Goal: Task Accomplishment & Management: Manage account settings

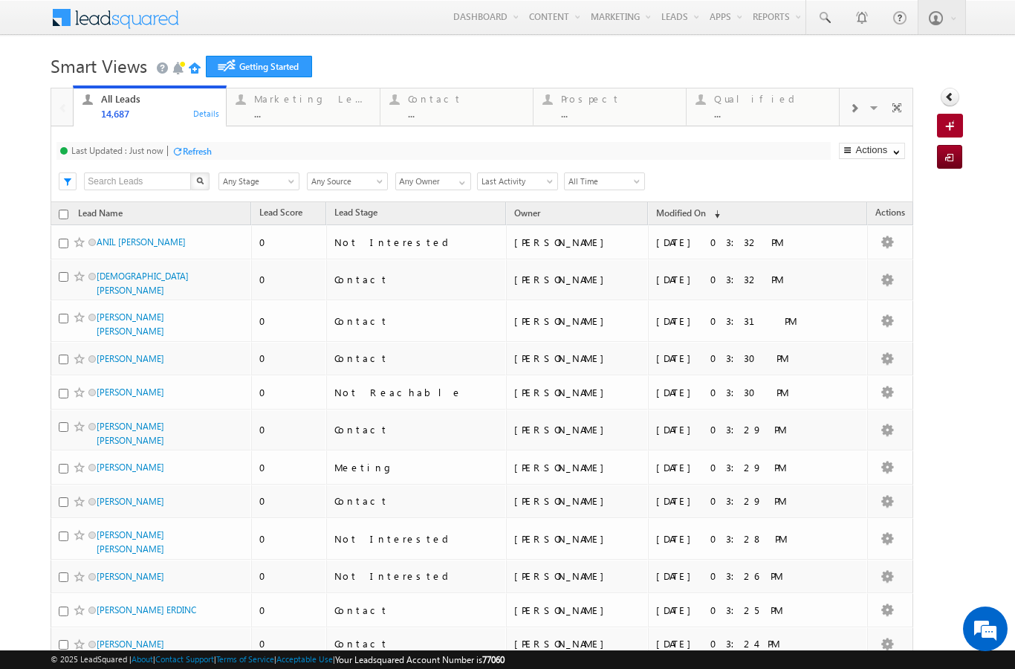
click at [0, 0] on link "Manage Leads" at bounding box center [0, 0] width 0 height 0
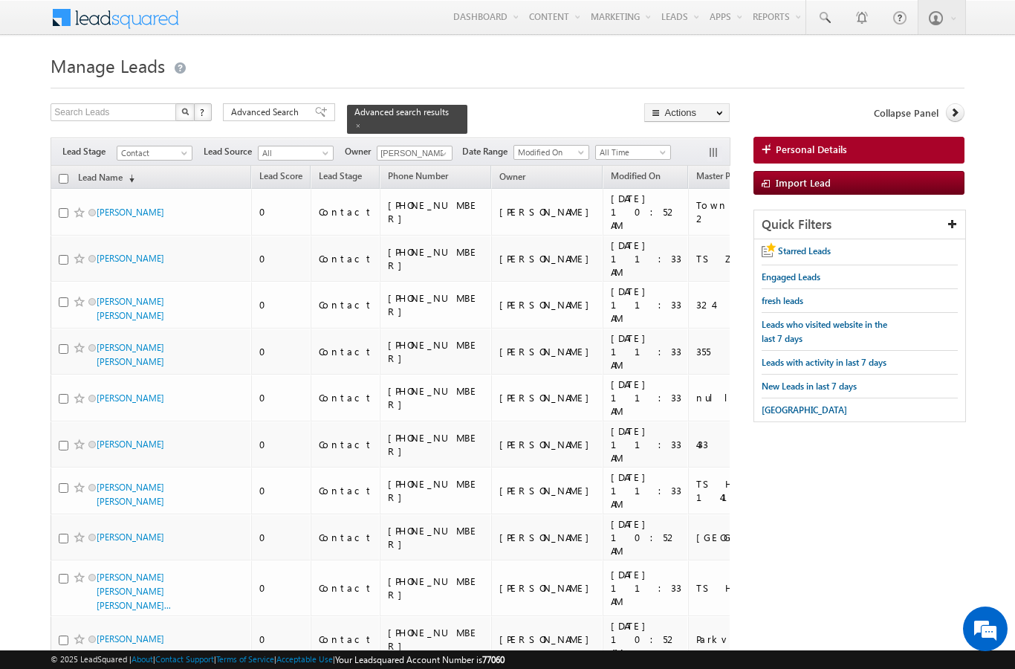
click at [67, 174] on input "checkbox" at bounding box center [64, 179] width 10 height 10
checkbox input "true"
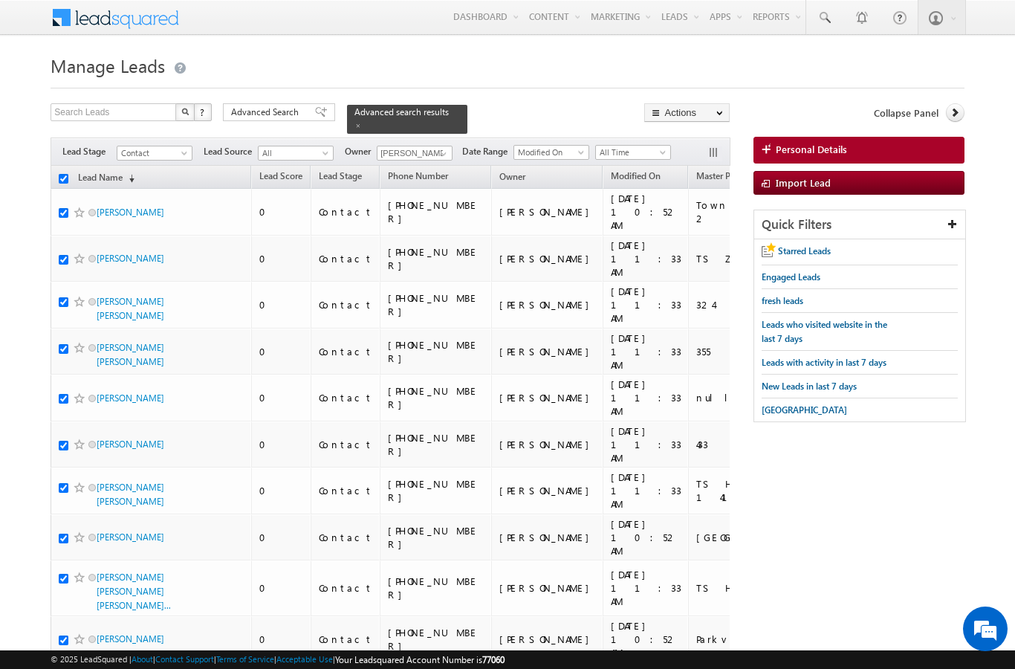
checkbox input "true"
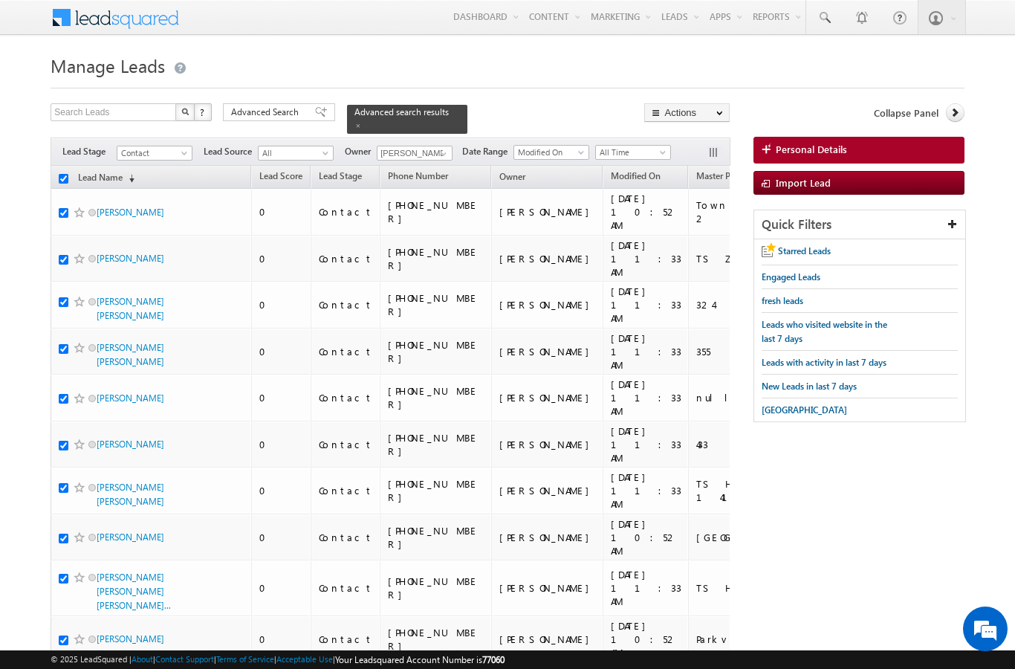
checkbox input "true"
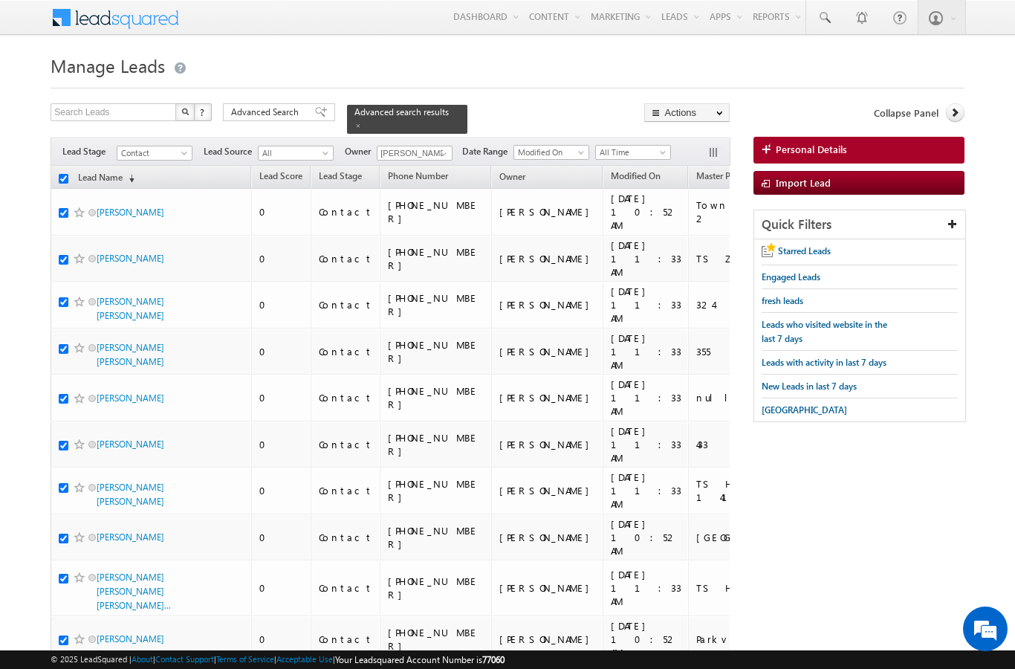
checkbox input "true"
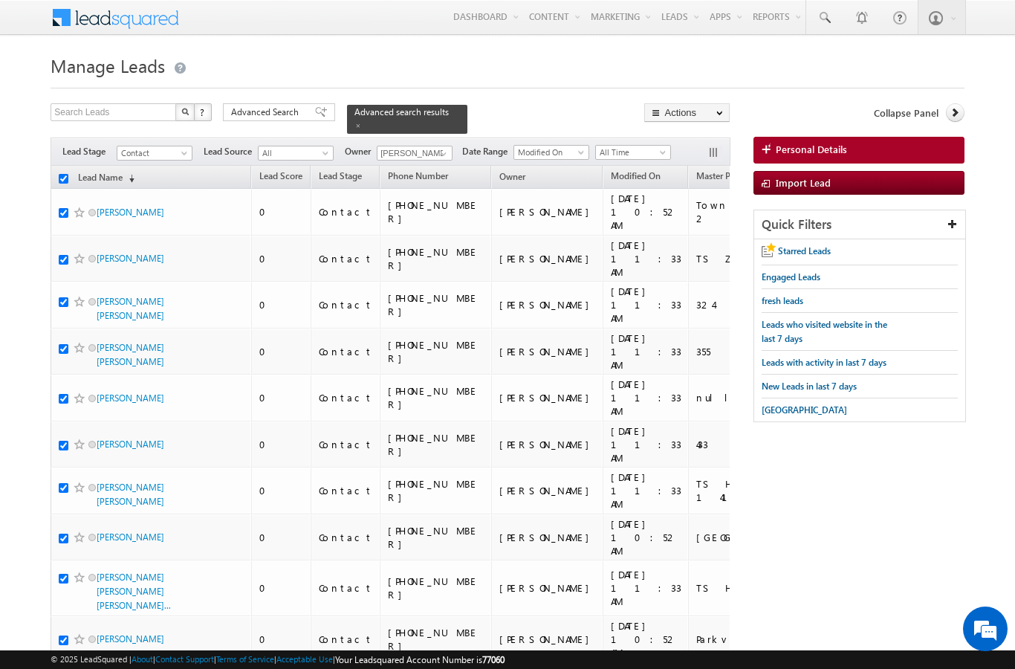
checkbox input "true"
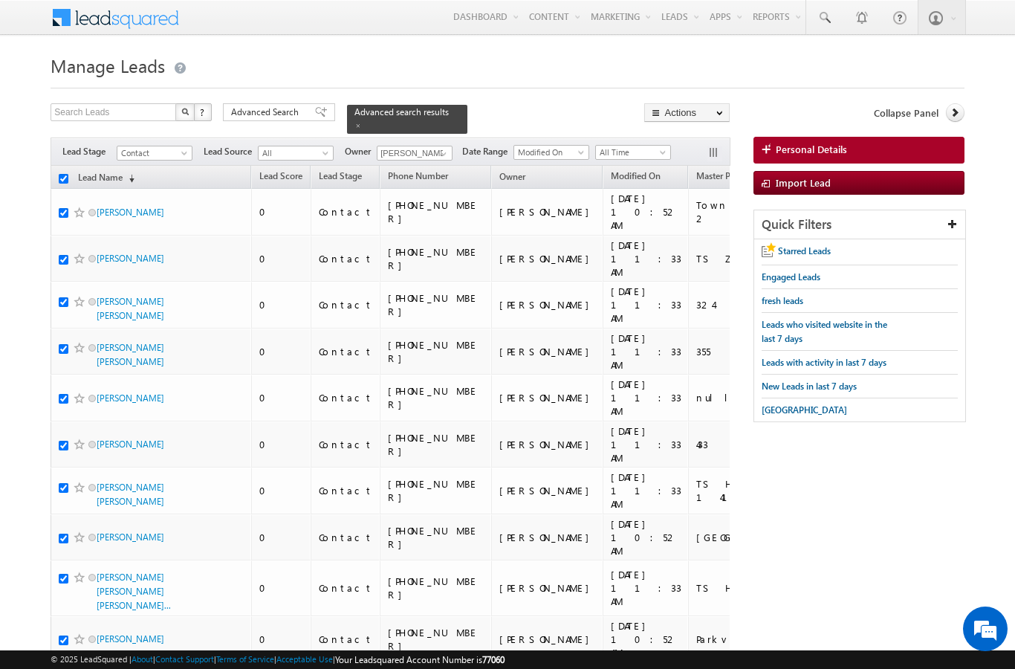
checkbox input "true"
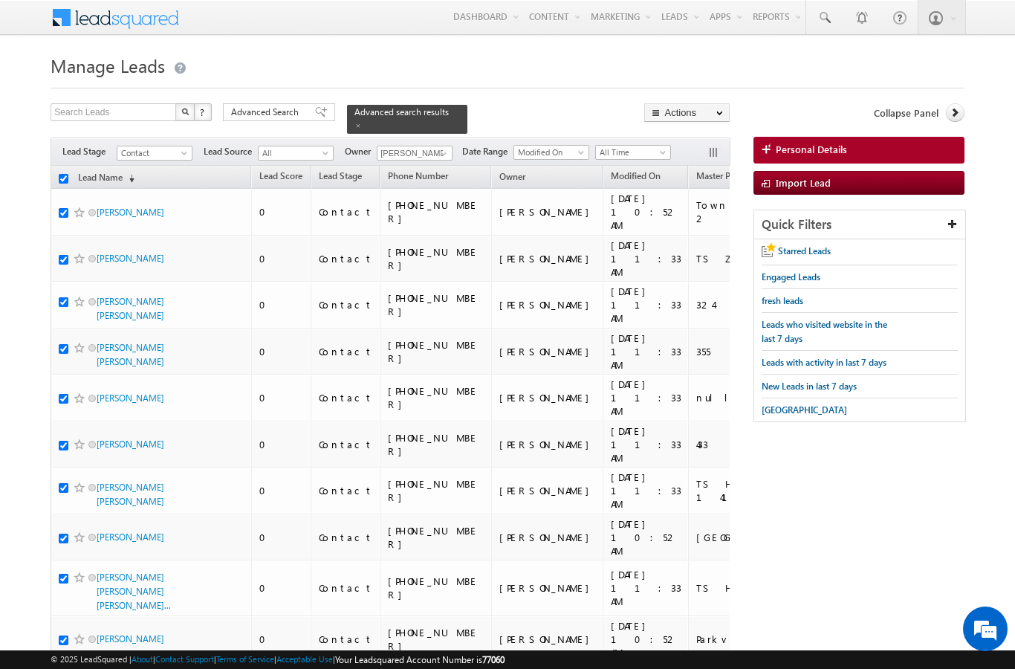
checkbox input "true"
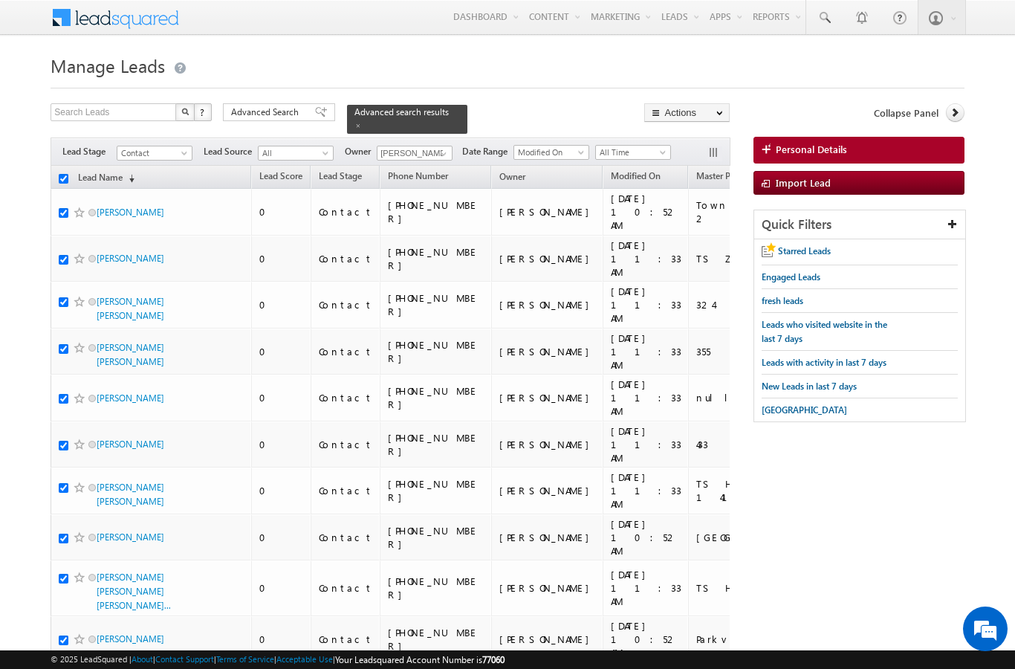
checkbox input "true"
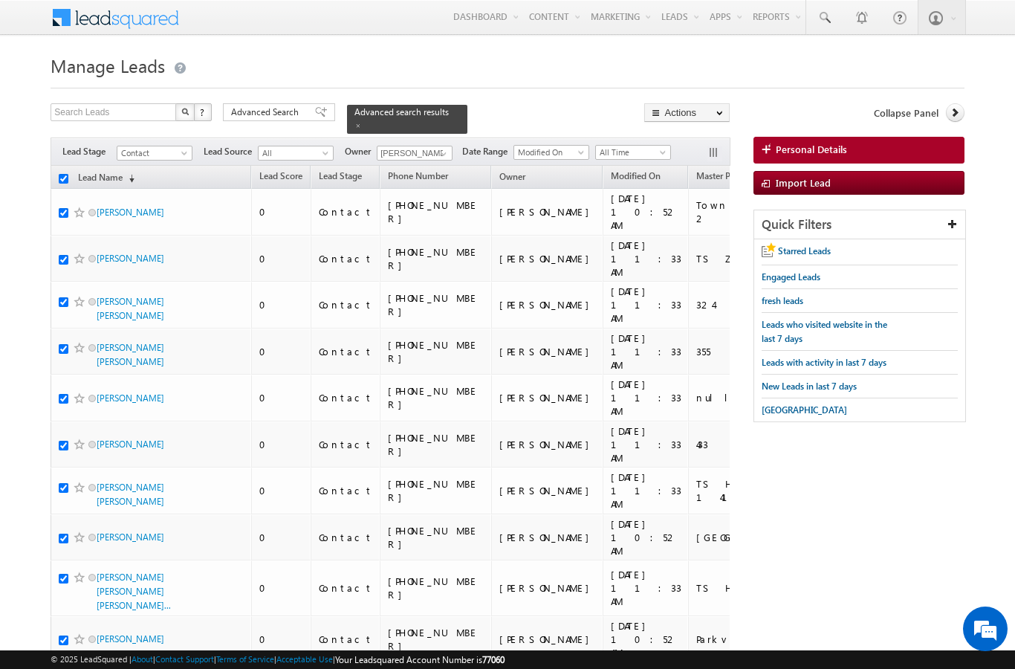
checkbox input "true"
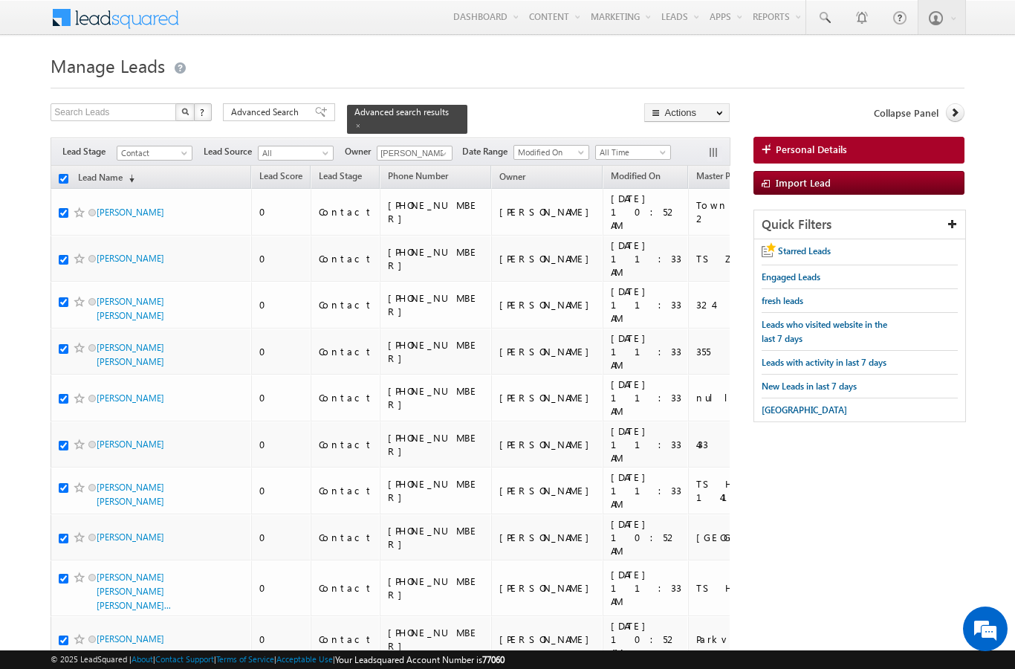
checkbox input "true"
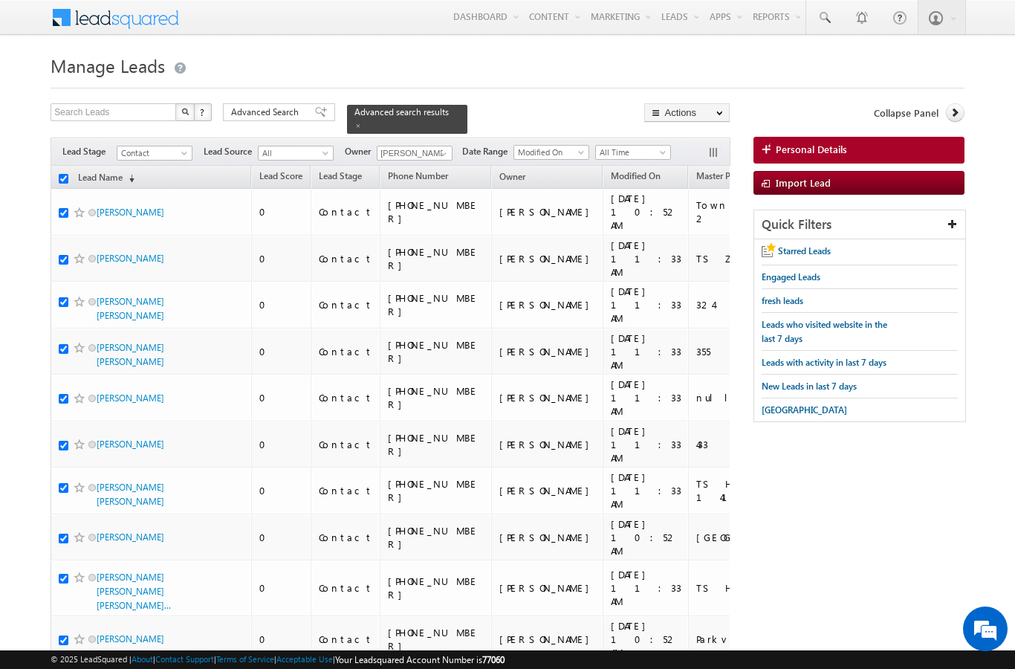
checkbox input "true"
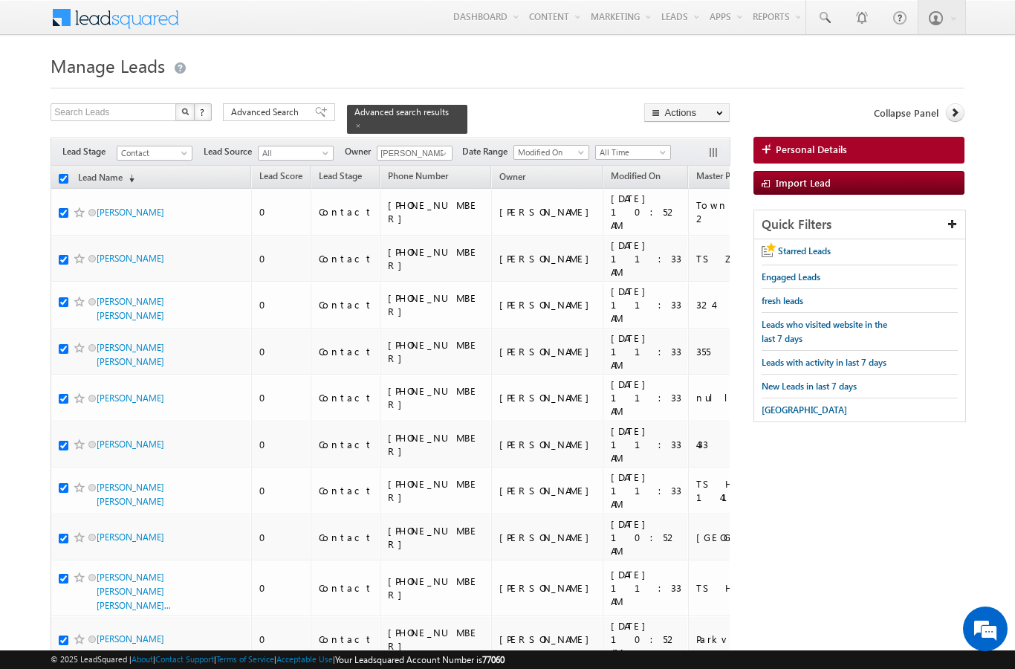
checkbox input "true"
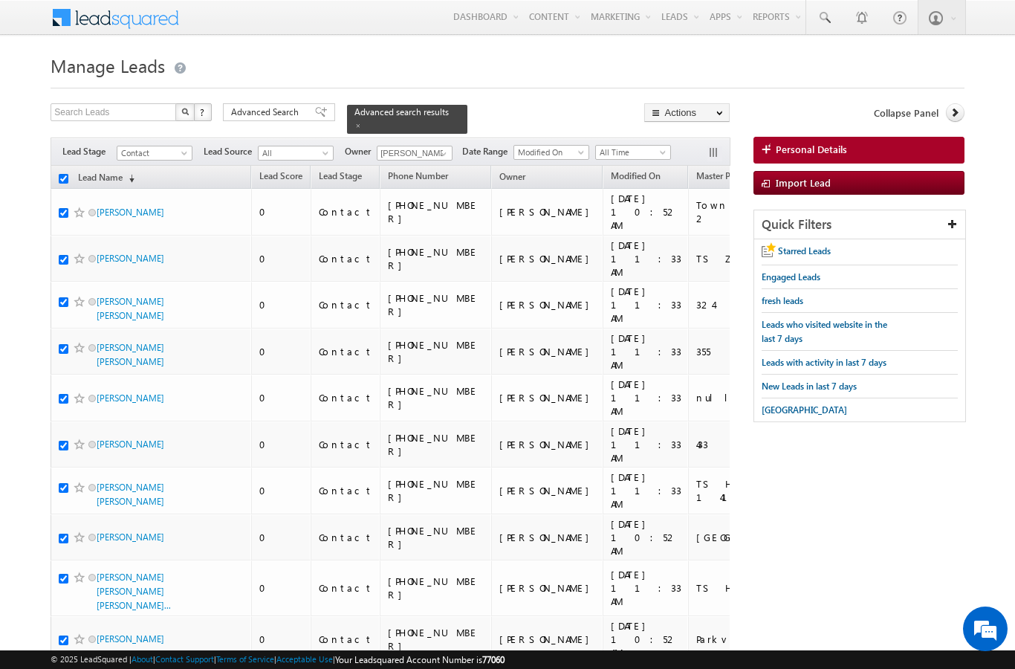
checkbox input "true"
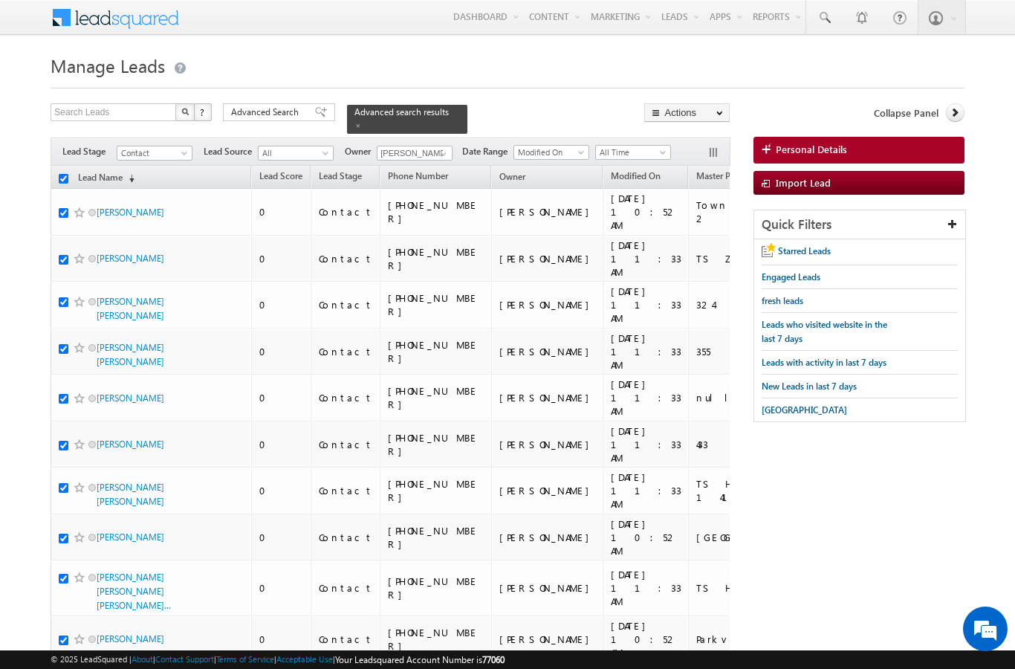
checkbox input "true"
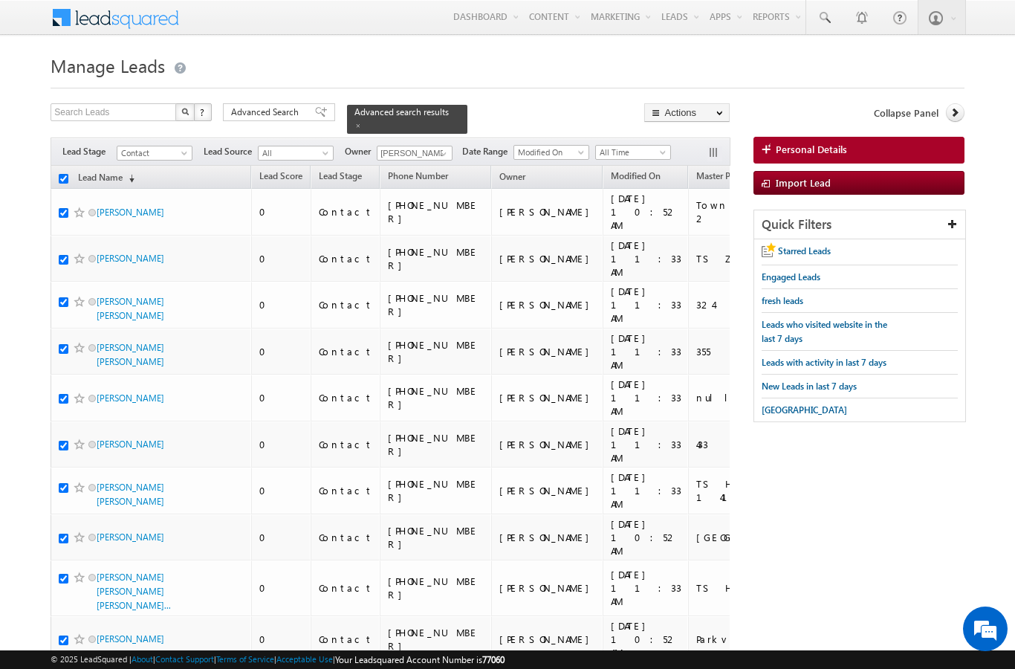
checkbox input "true"
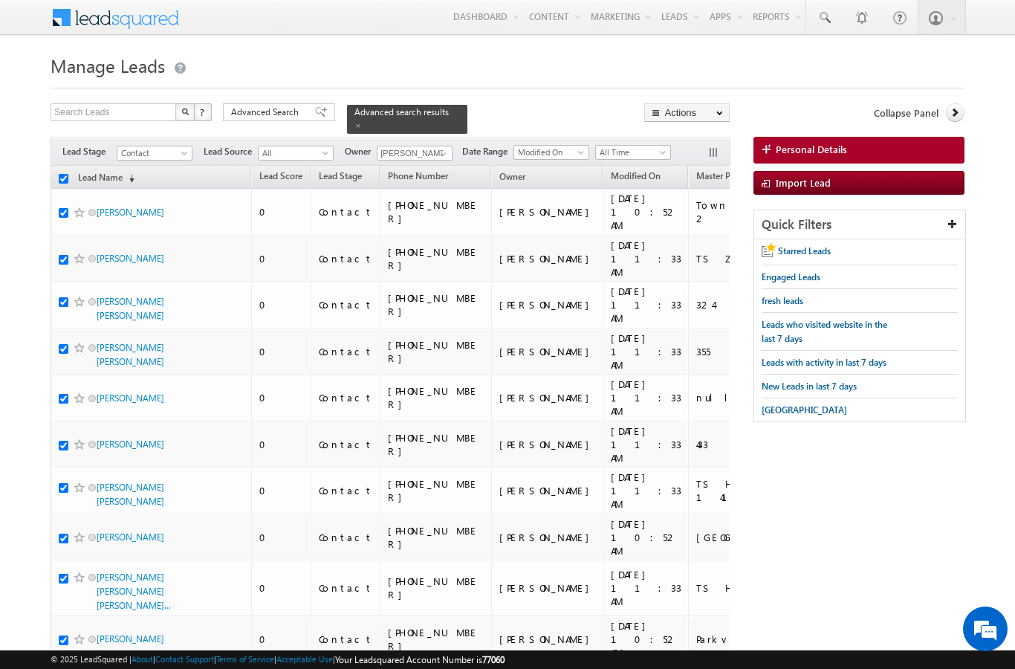
checkbox input "true"
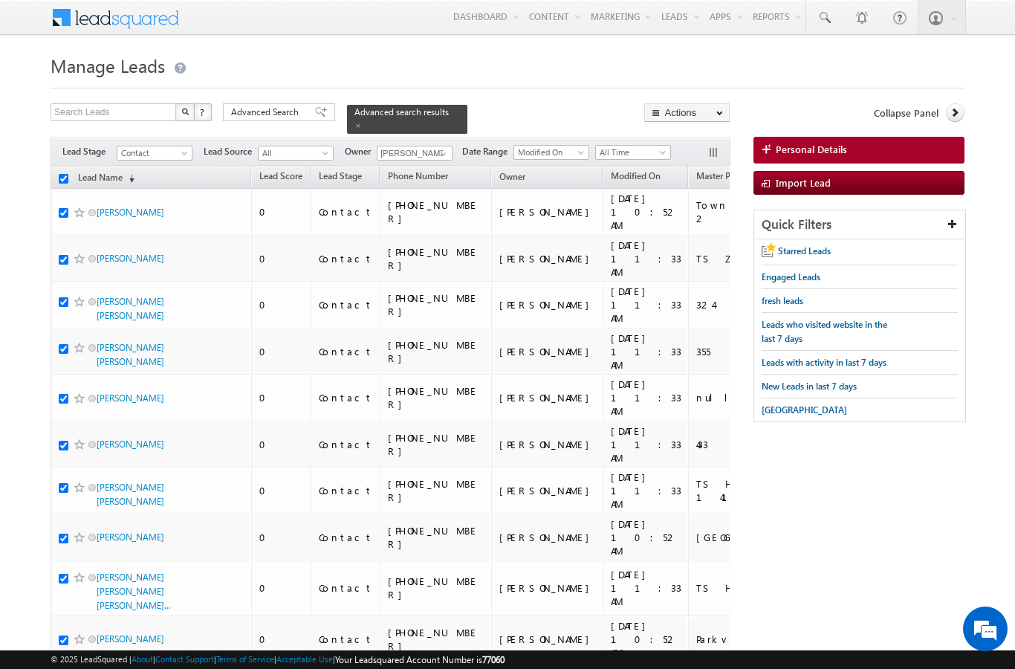
checkbox input "true"
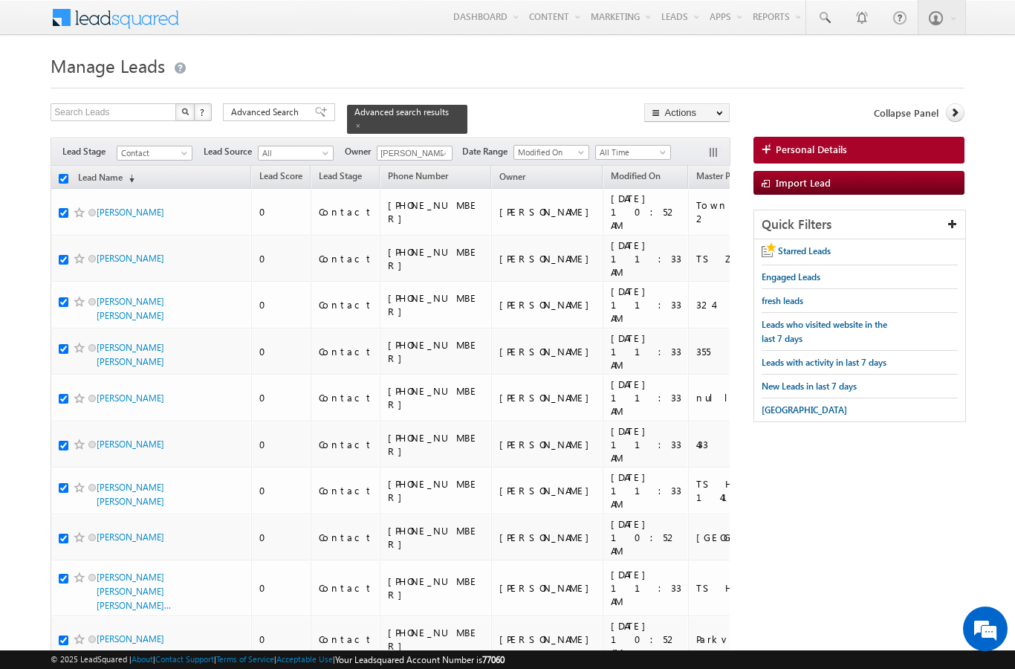
checkbox input "true"
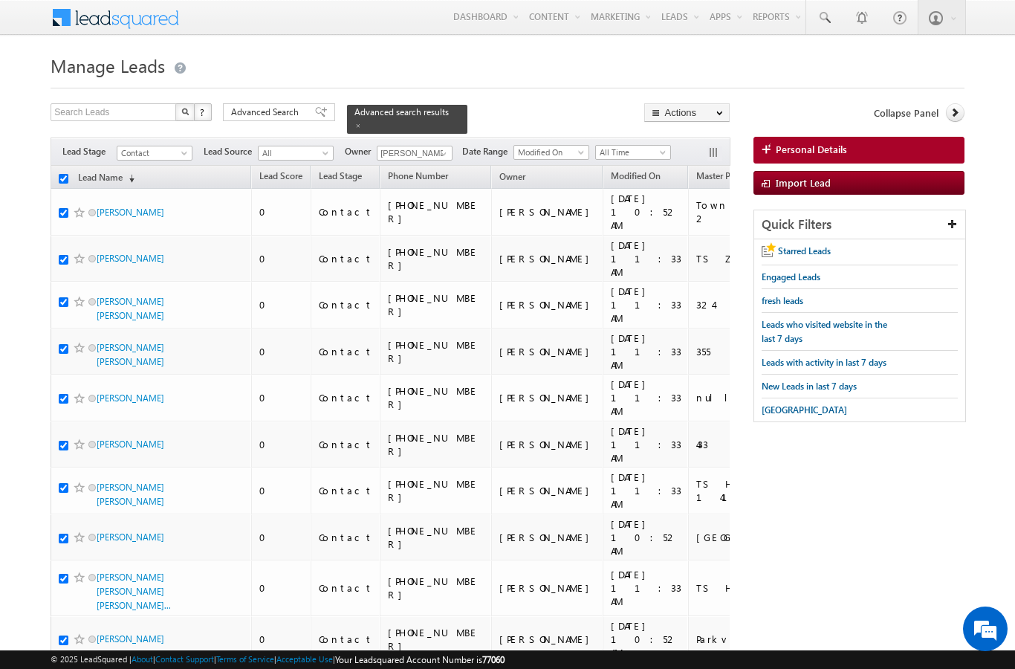
checkbox input "true"
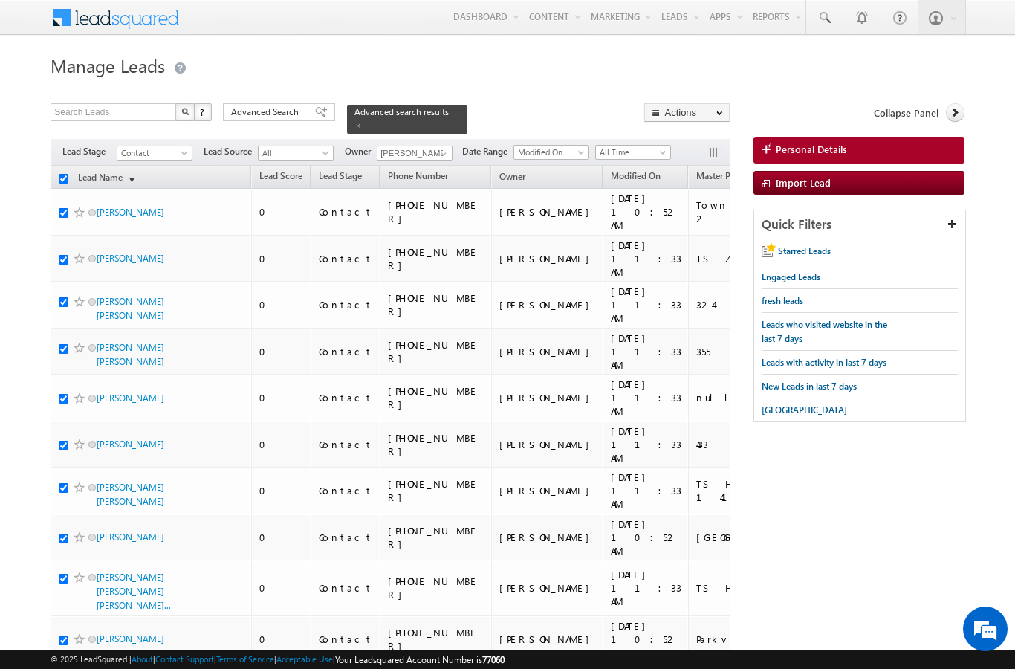
checkbox input "true"
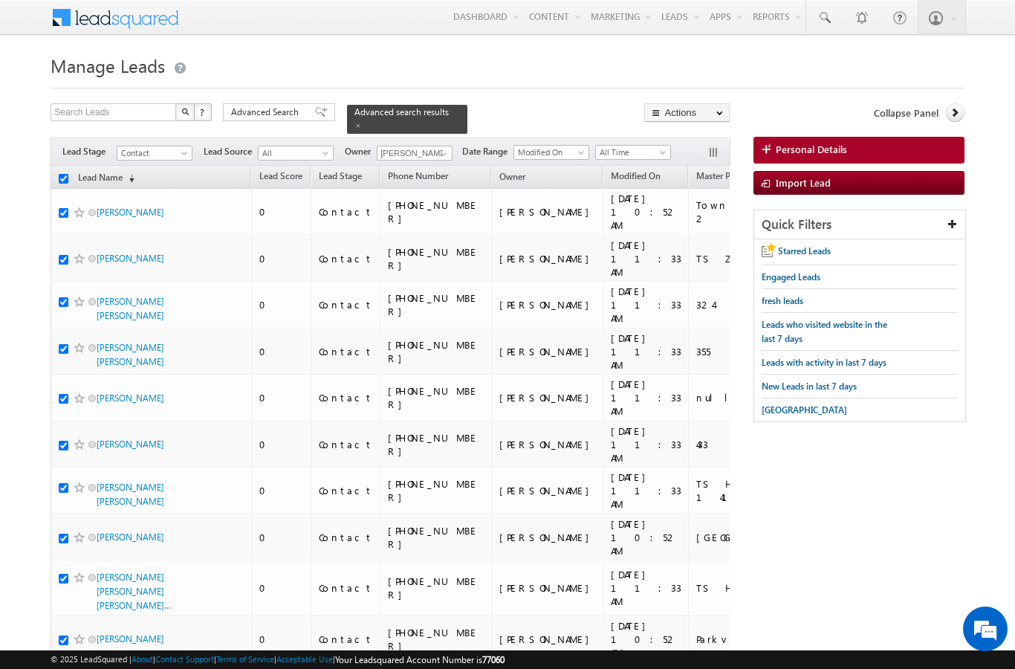
checkbox input "true"
click at [0, 0] on link "Change Owner" at bounding box center [0, 0] width 0 height 0
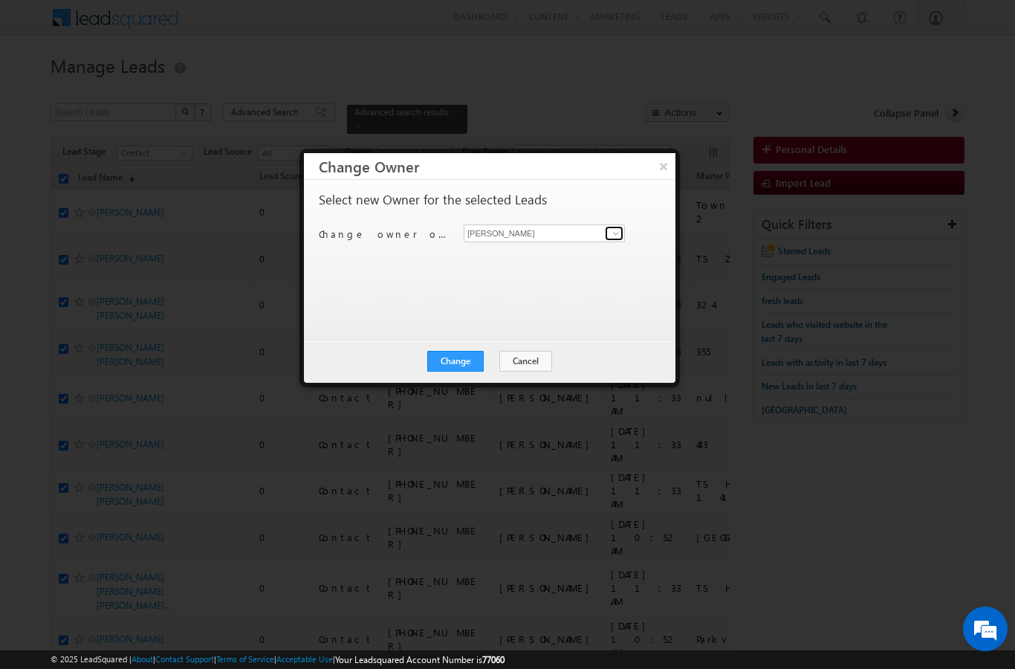
click at [612, 232] on span at bounding box center [616, 233] width 12 height 12
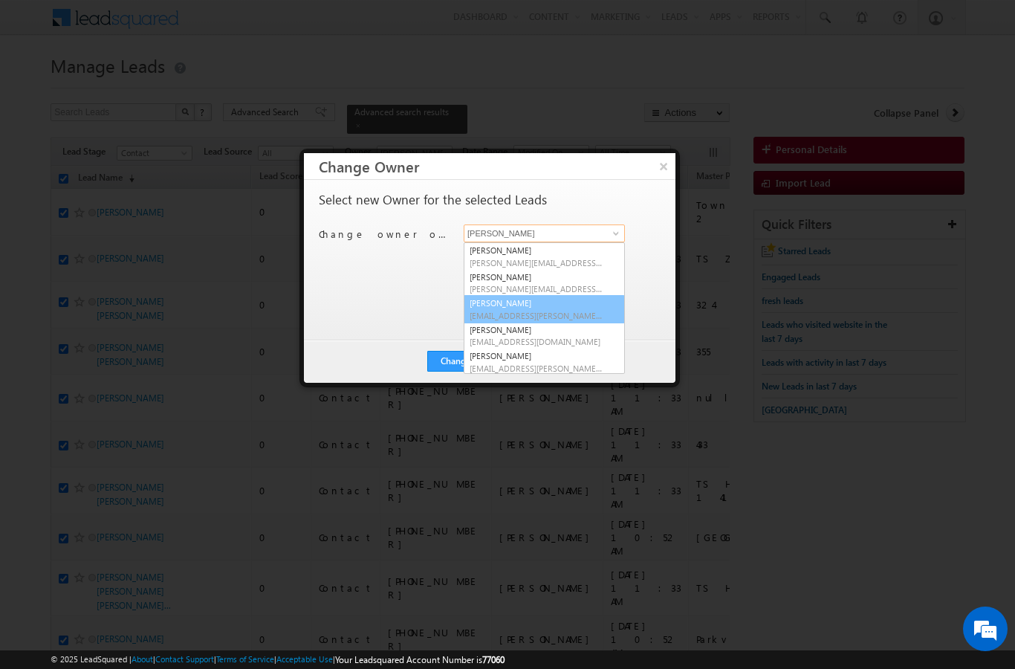
click at [561, 311] on span "[EMAIL_ADDRESS][PERSON_NAME][DOMAIN_NAME]" at bounding box center [537, 315] width 134 height 11
type input "[PERSON_NAME]"
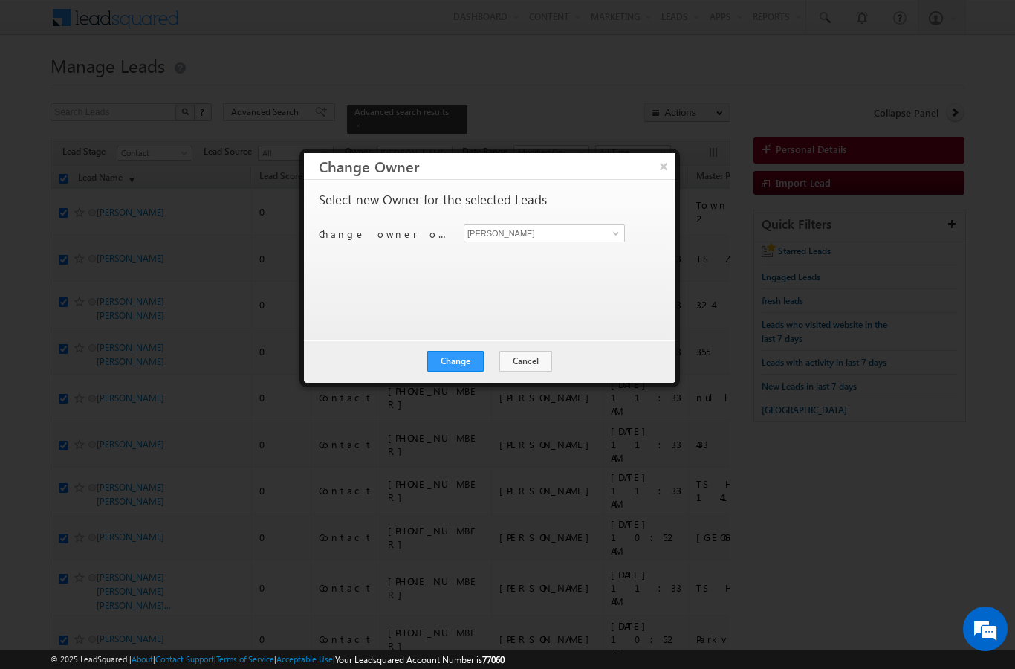
click at [455, 363] on button "Change" at bounding box center [455, 361] width 56 height 21
click at [486, 371] on button "Close" at bounding box center [492, 361] width 48 height 21
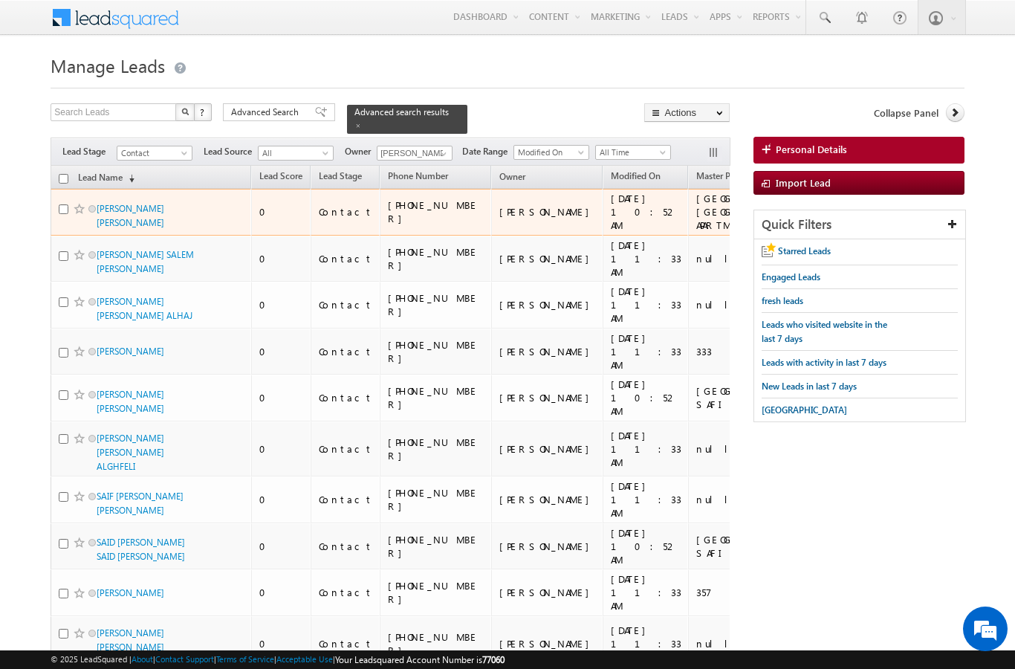
click at [68, 189] on td "[PERSON_NAME] [PERSON_NAME]" at bounding box center [151, 212] width 201 height 47
click at [61, 174] on input "checkbox" at bounding box center [64, 179] width 10 height 10
checkbox input "true"
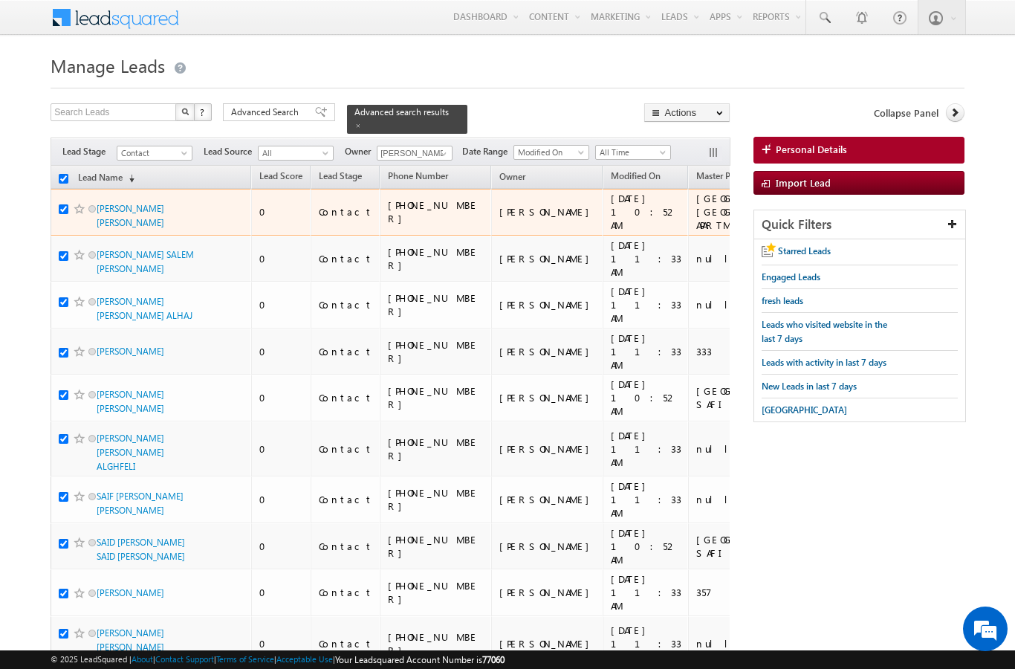
checkbox input "true"
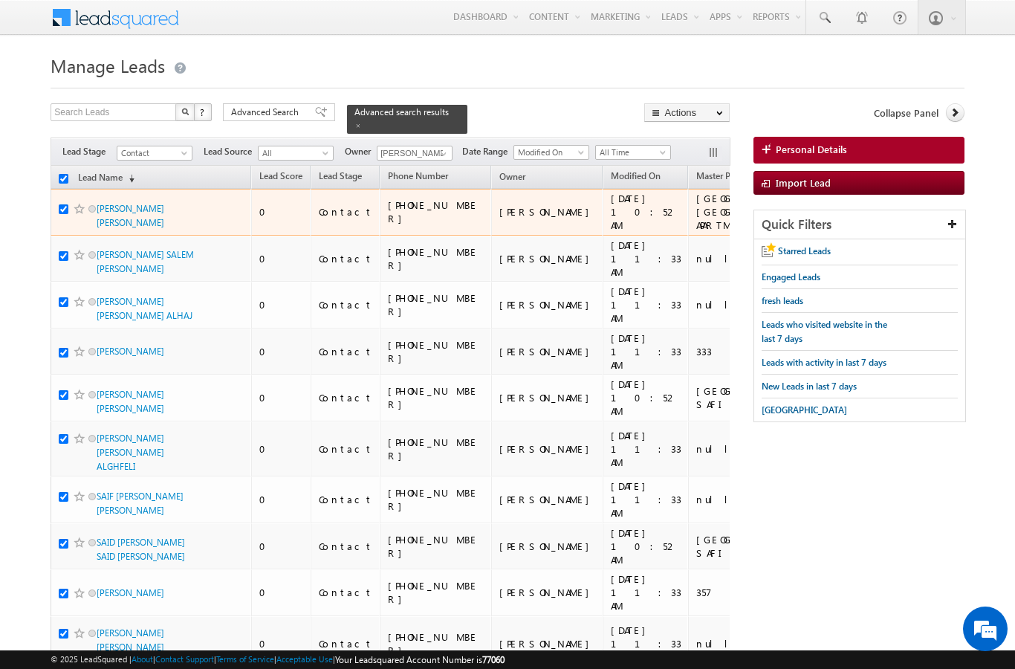
checkbox input "true"
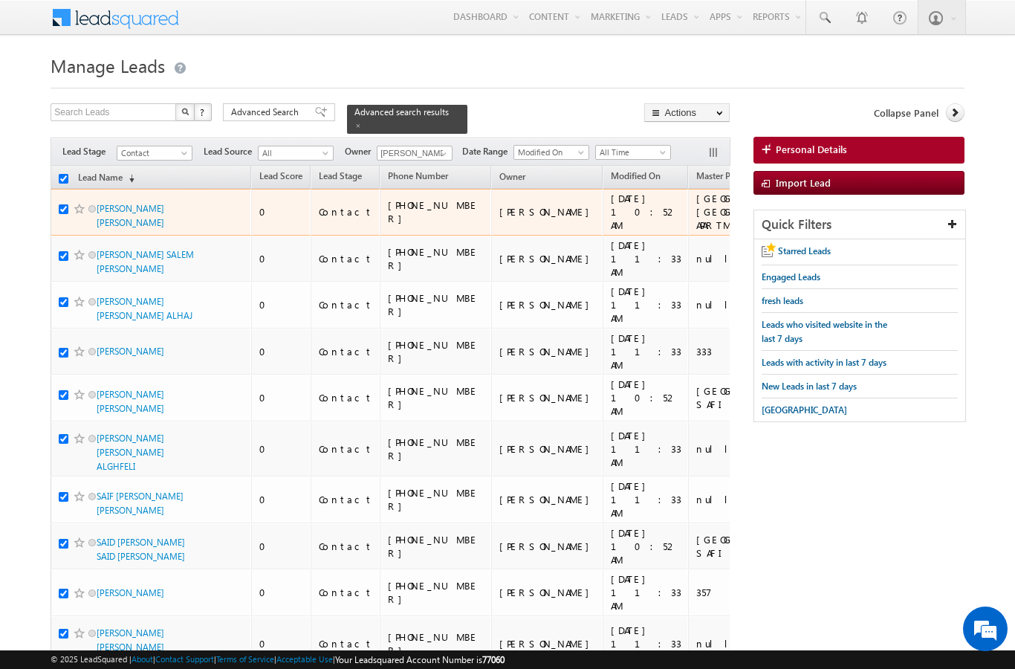
checkbox input "true"
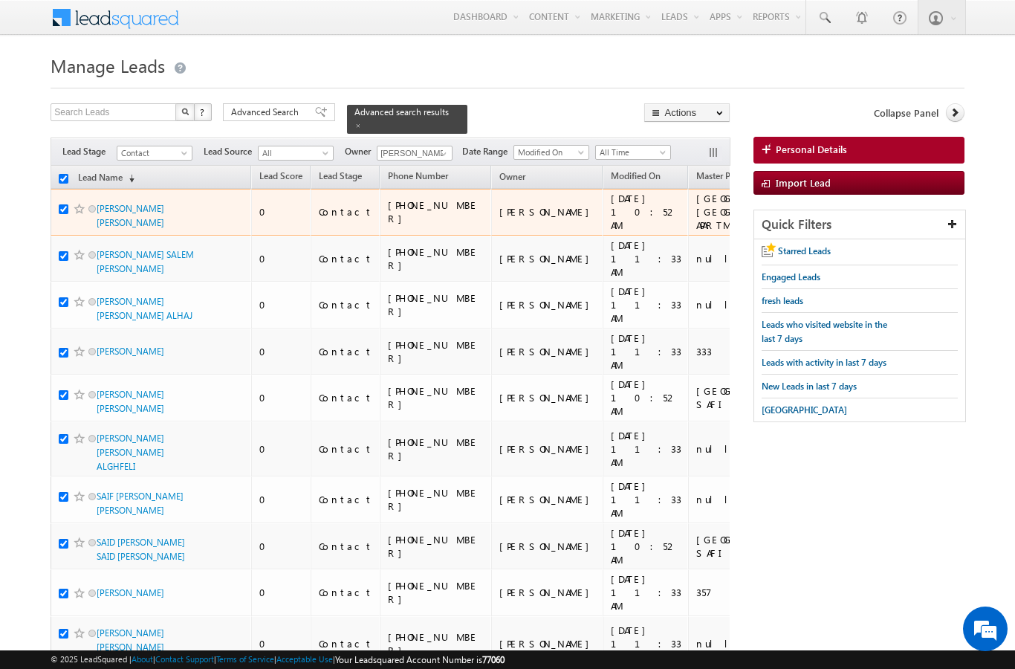
checkbox input "true"
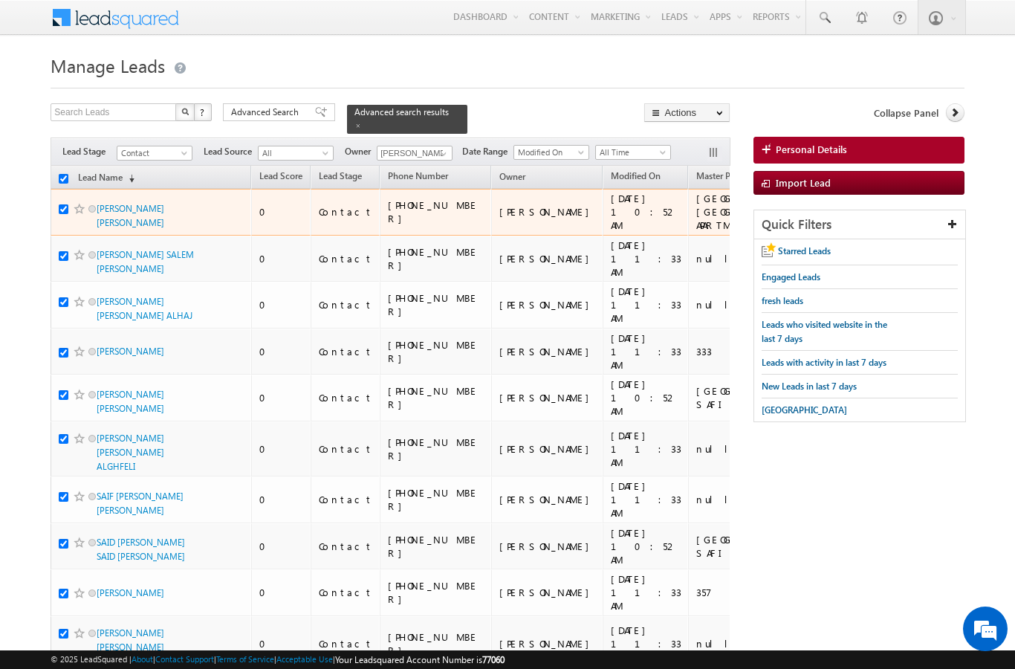
checkbox input "true"
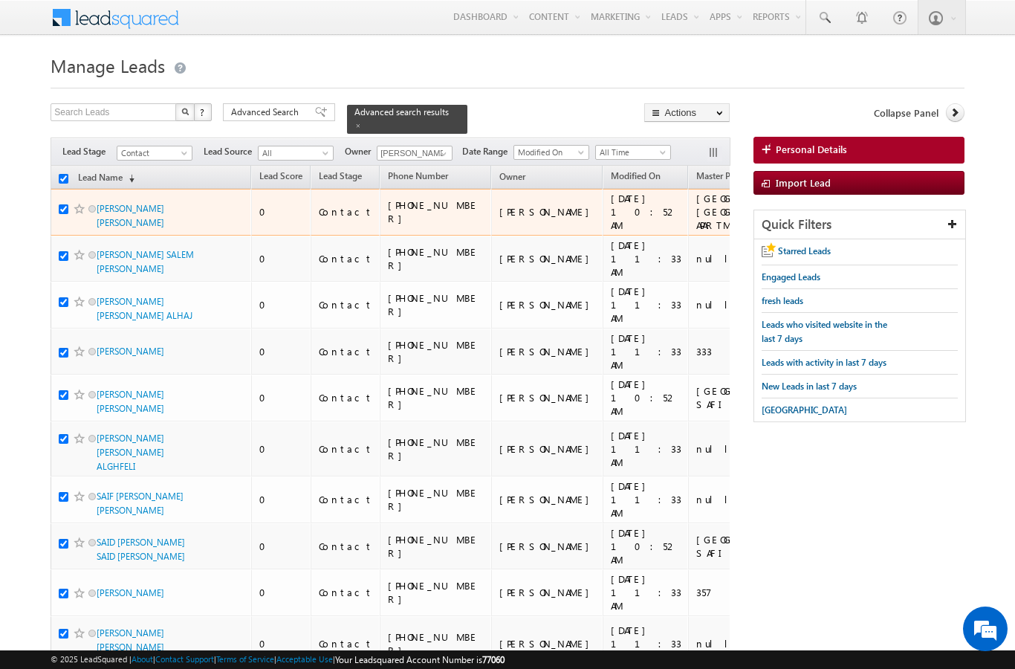
checkbox input "true"
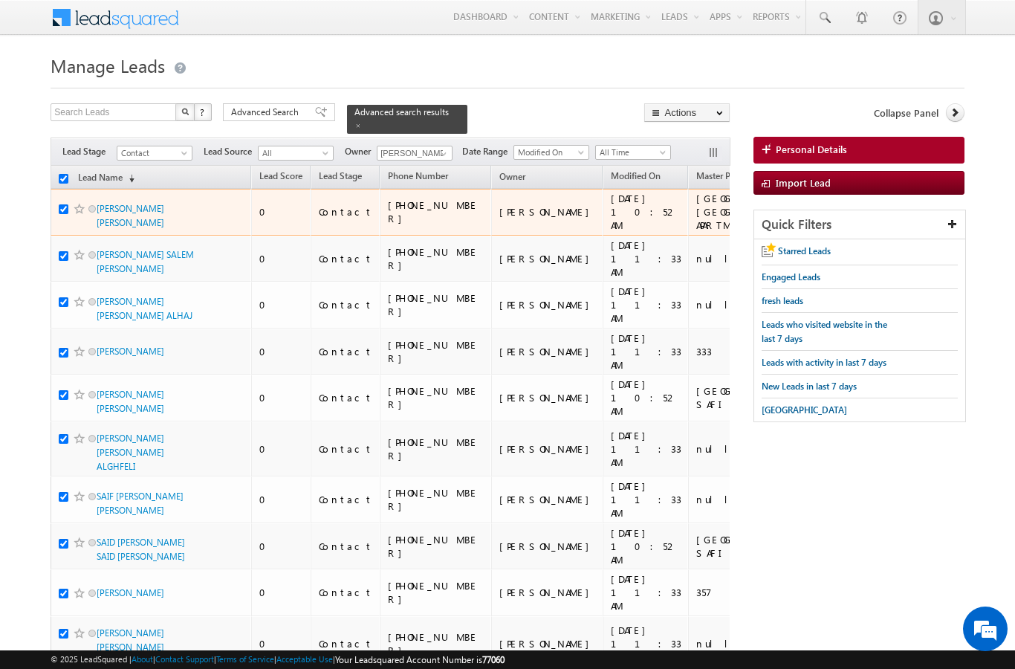
checkbox input "true"
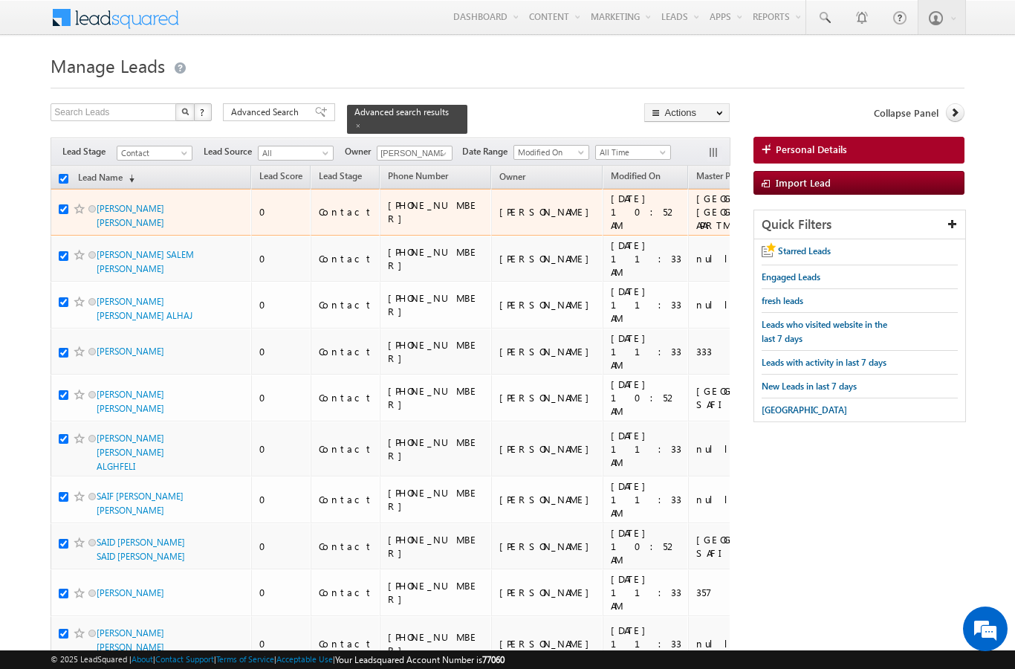
checkbox input "true"
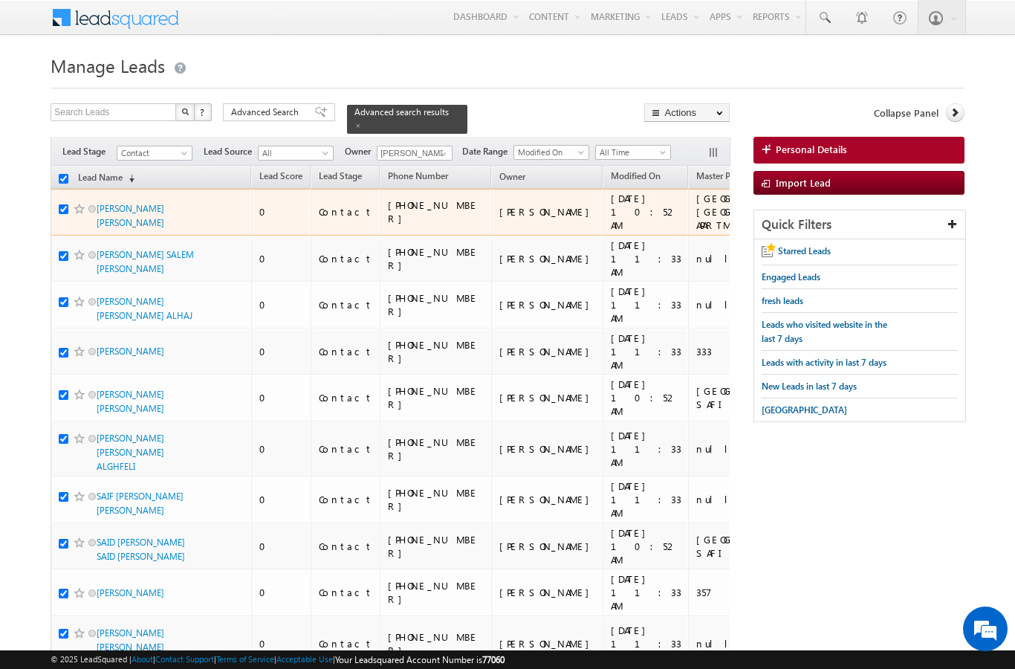
checkbox input "true"
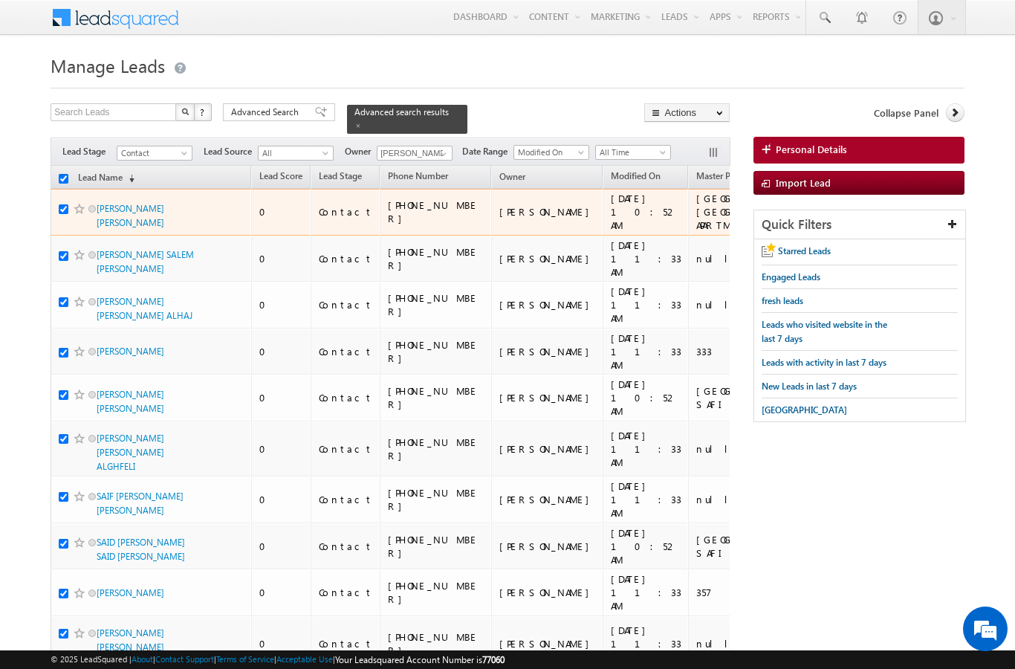
checkbox input "true"
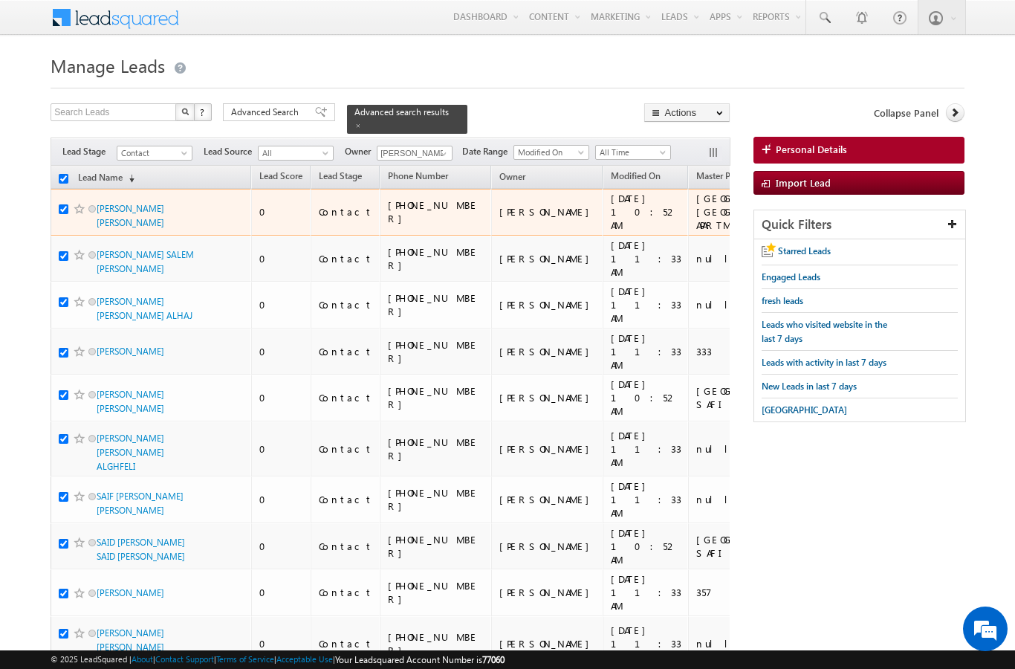
checkbox input "true"
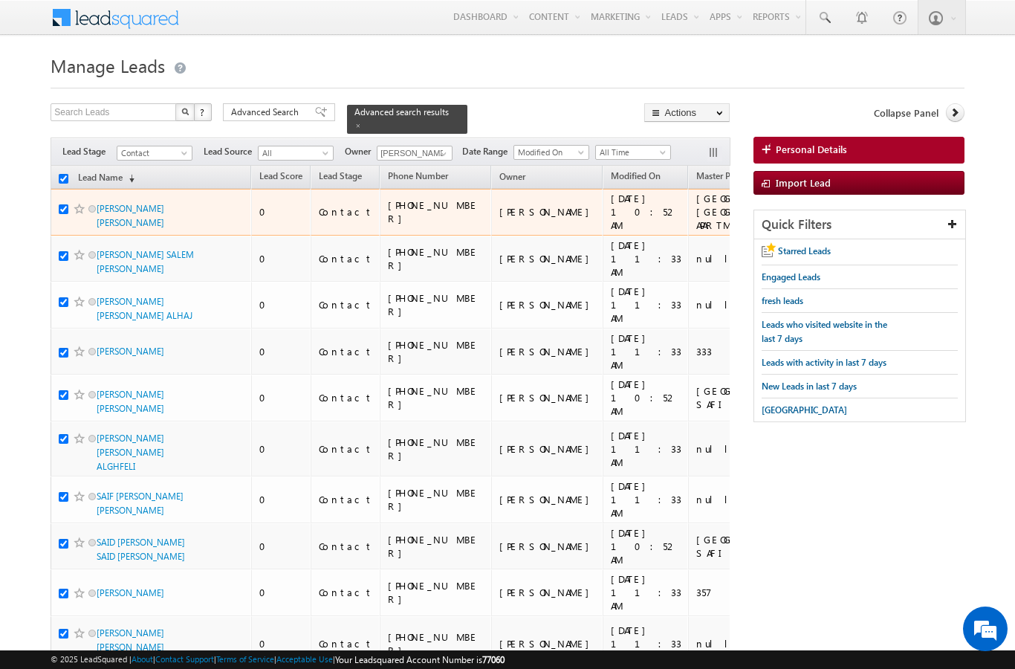
checkbox input "true"
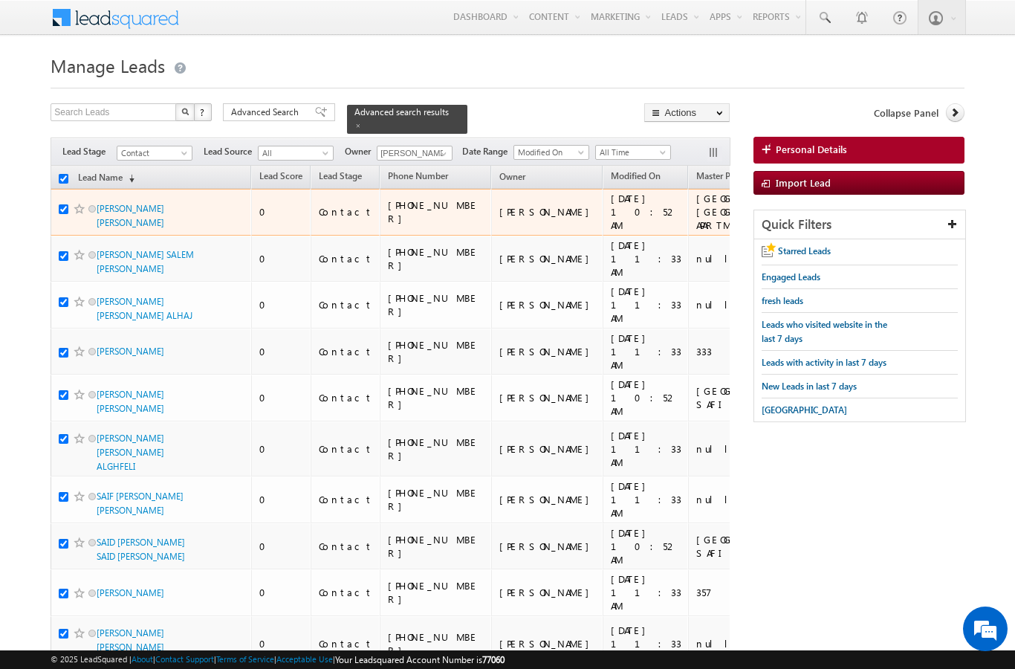
checkbox input "true"
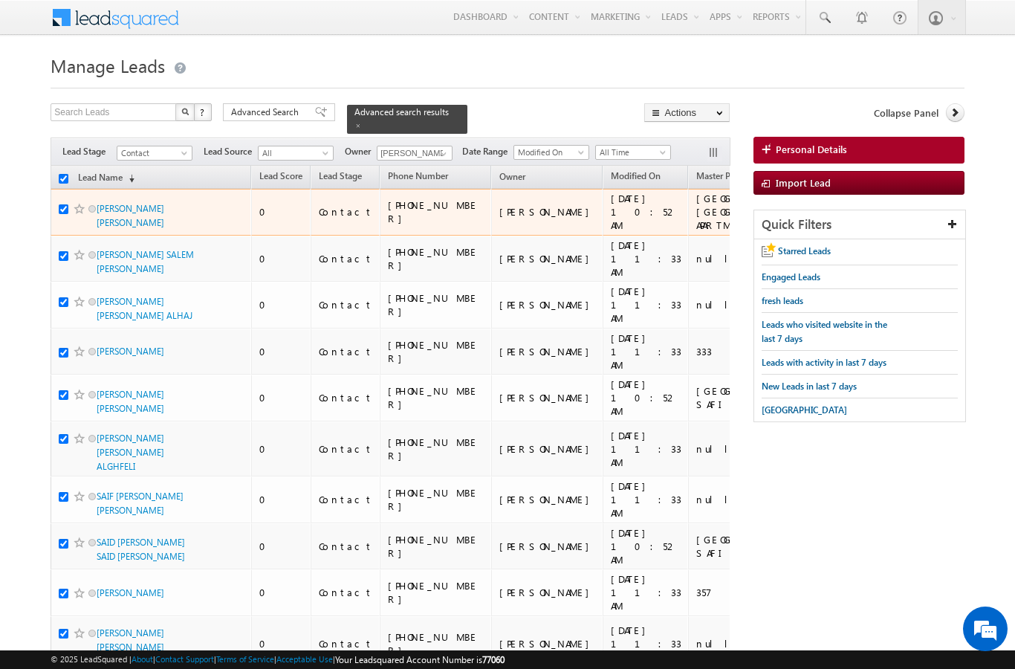
checkbox input "true"
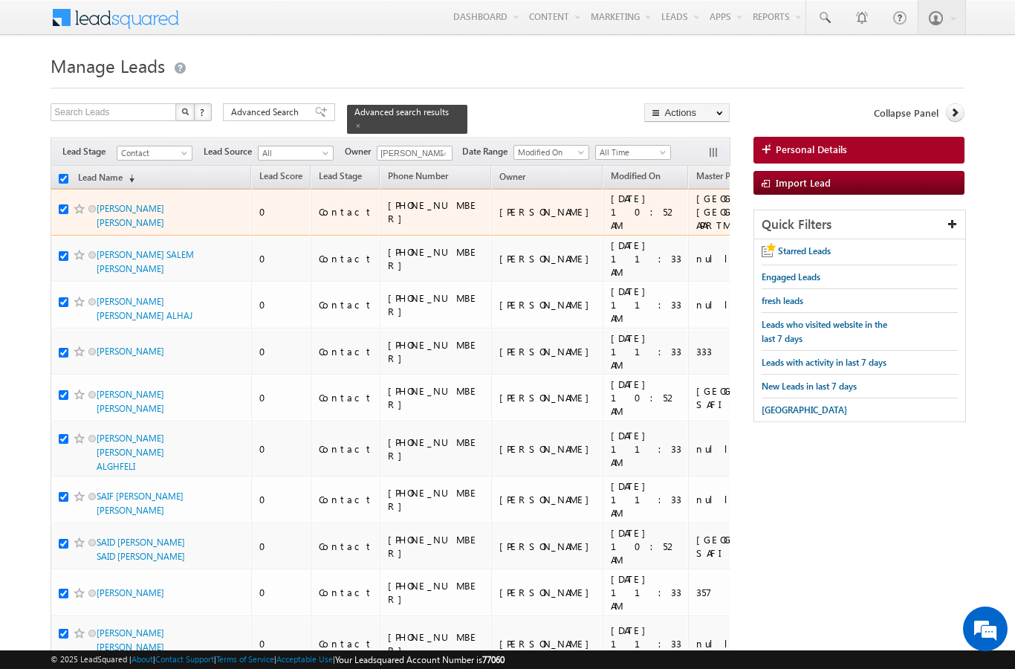
checkbox input "true"
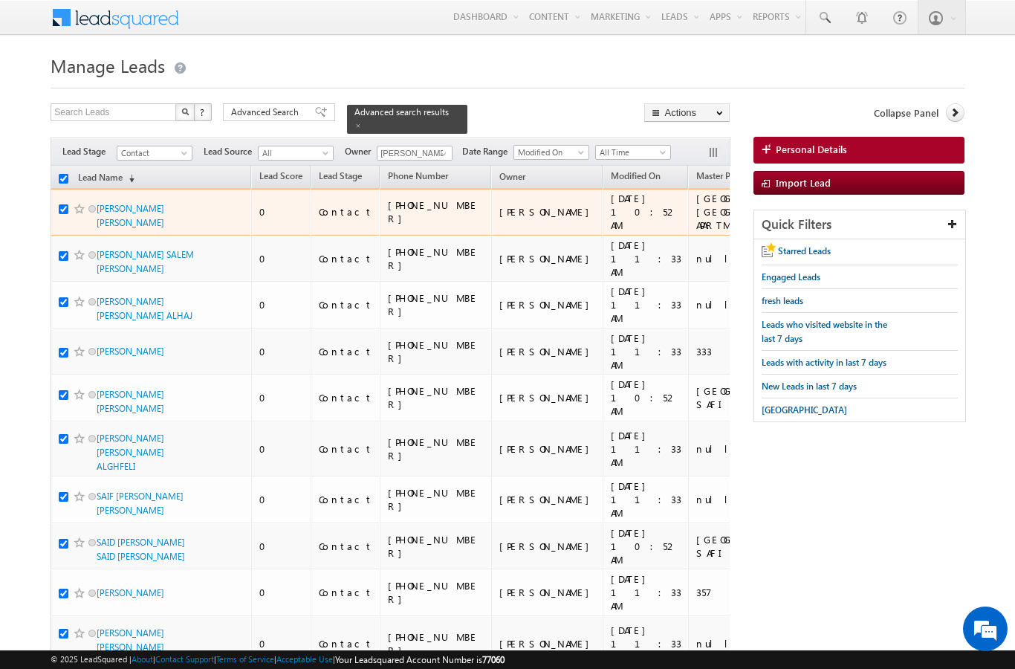
checkbox input "true"
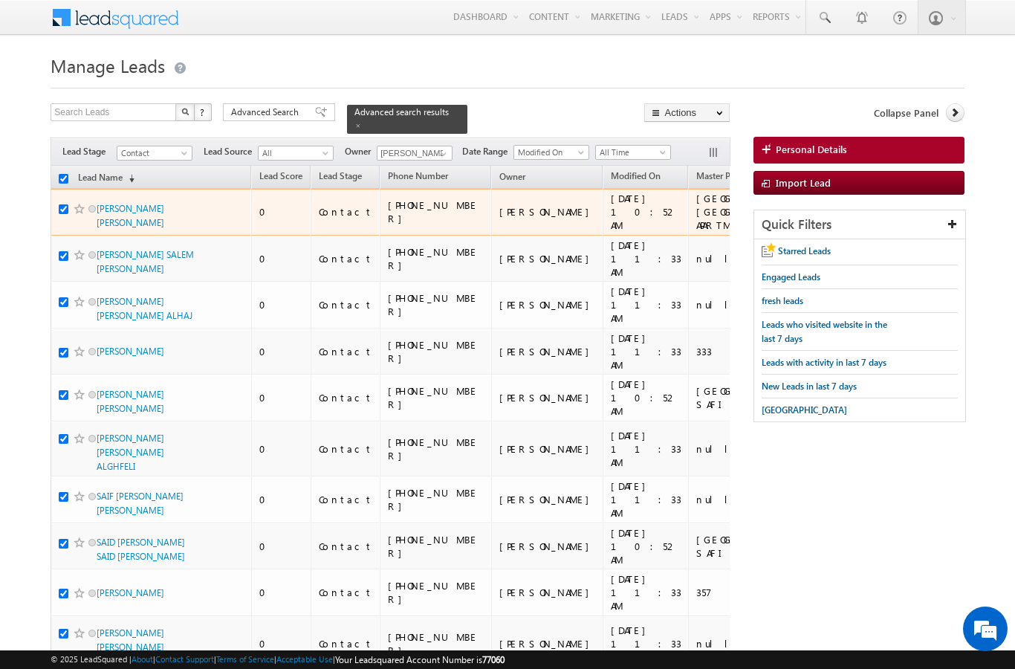
checkbox input "true"
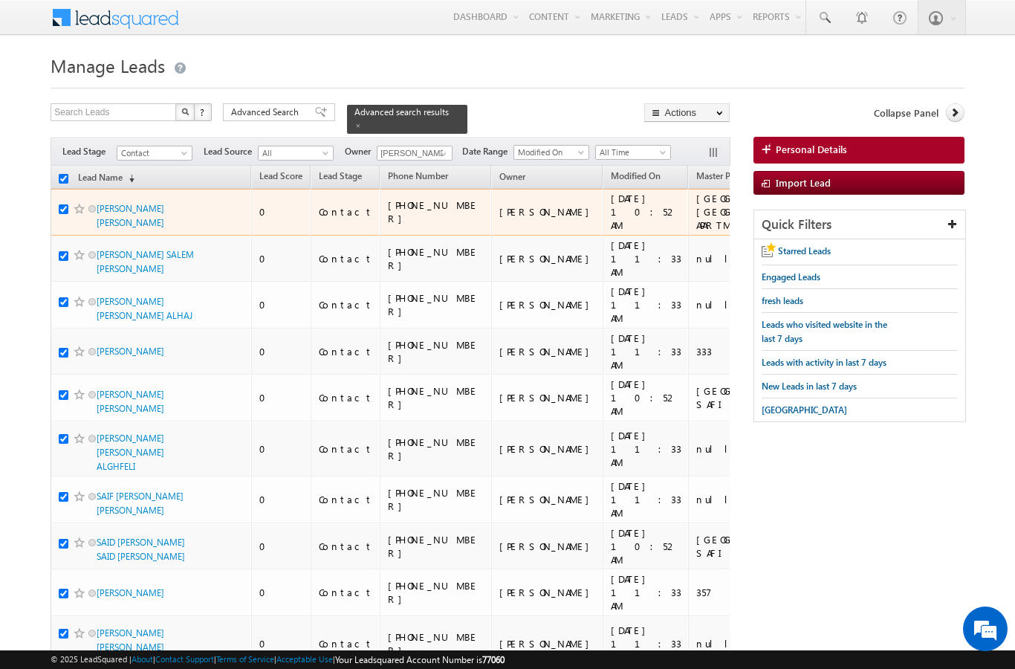
checkbox input "true"
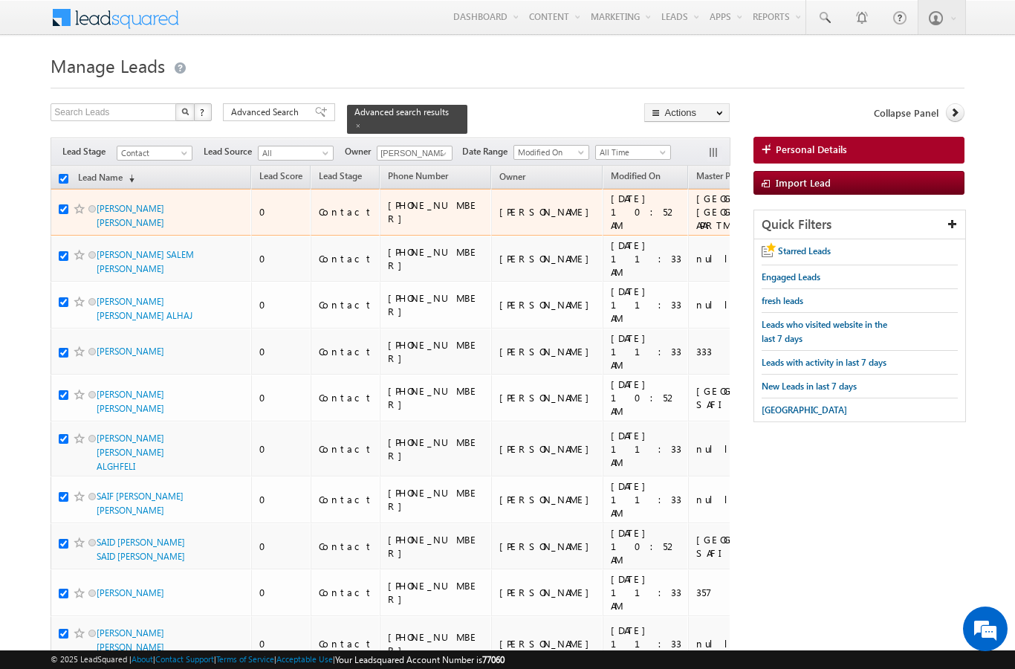
checkbox input "true"
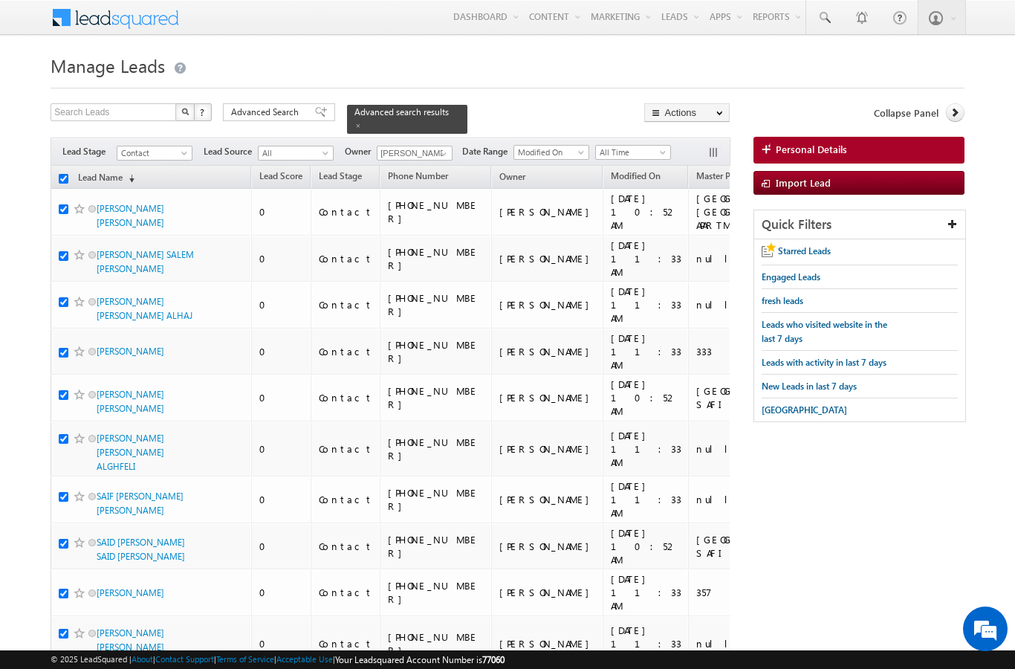
click at [0, 0] on link "Change Owner" at bounding box center [0, 0] width 0 height 0
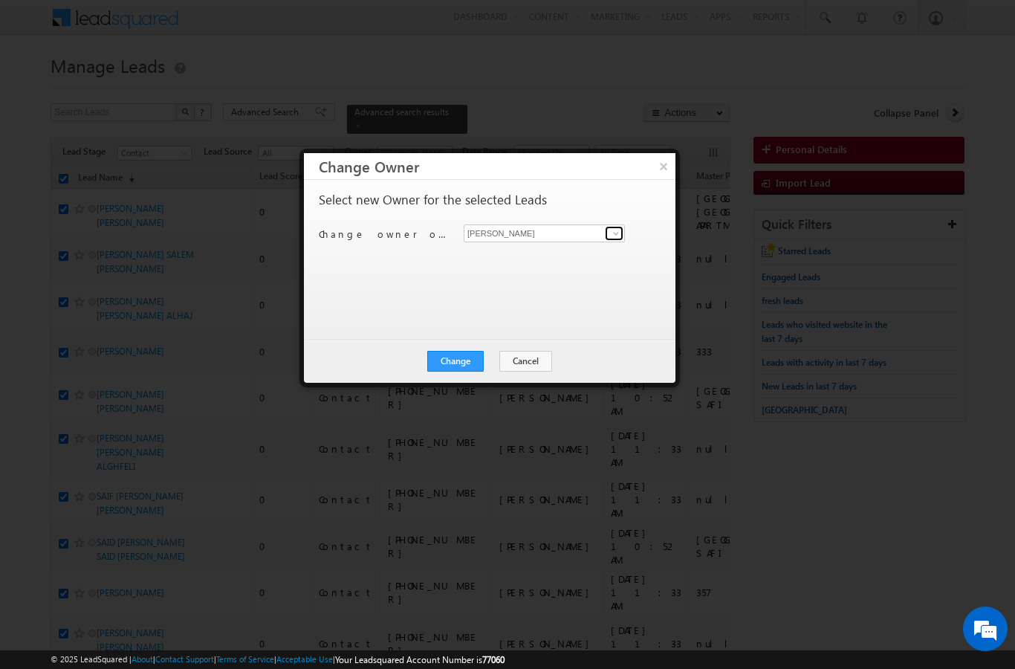
click at [620, 229] on span at bounding box center [616, 233] width 12 height 12
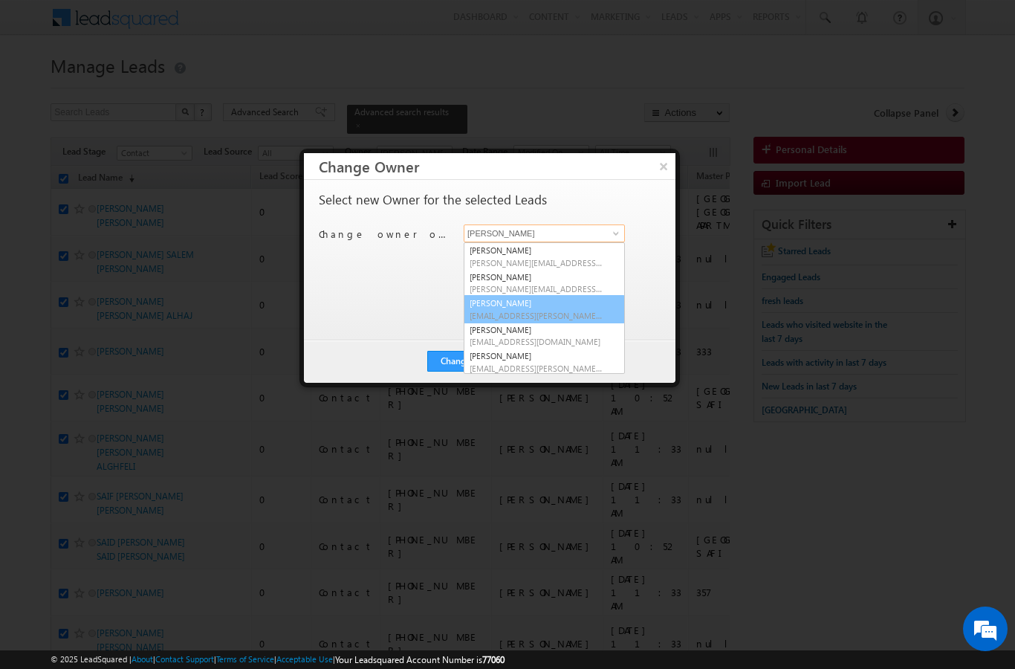
click at [571, 307] on link "[PERSON_NAME] [EMAIL_ADDRESS][PERSON_NAME][DOMAIN_NAME]" at bounding box center [544, 309] width 161 height 28
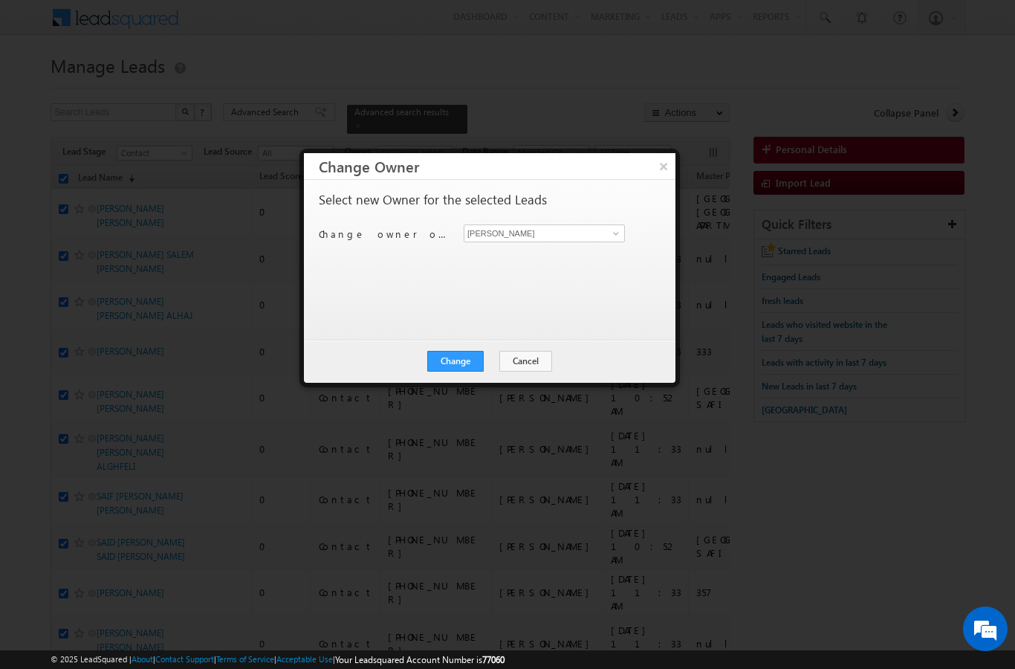
click at [463, 367] on button "Change" at bounding box center [455, 361] width 56 height 21
click at [482, 369] on button "Close" at bounding box center [492, 361] width 48 height 21
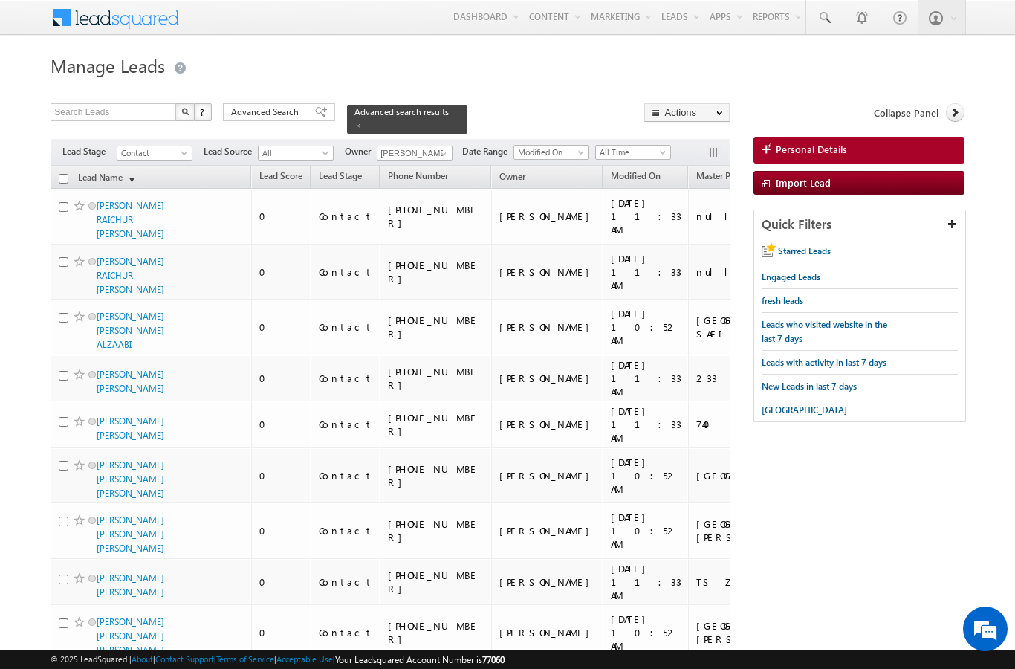
click at [62, 174] on input "checkbox" at bounding box center [64, 179] width 10 height 10
click at [0, 0] on link "Change Owner" at bounding box center [0, 0] width 0 height 0
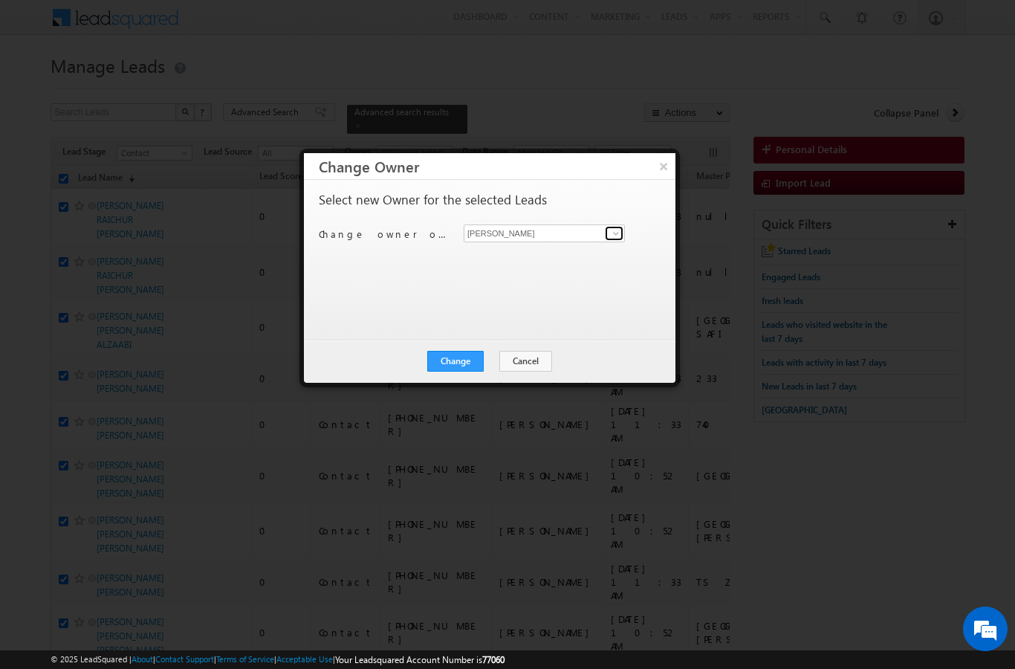
click at [615, 239] on span at bounding box center [616, 233] width 12 height 12
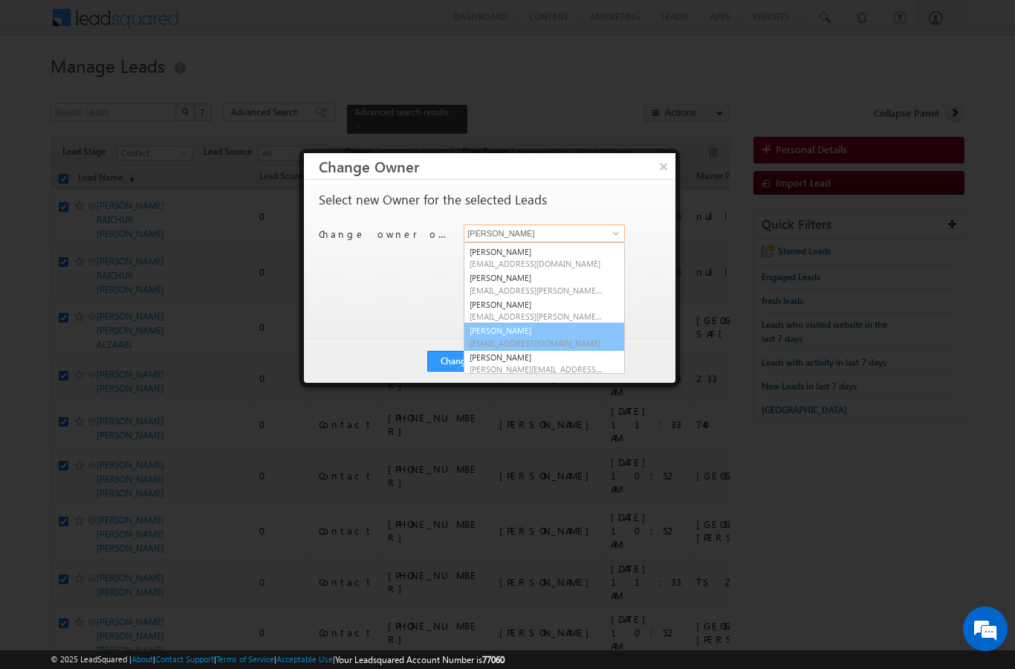
click at [559, 342] on span "[EMAIL_ADDRESS][DOMAIN_NAME]" at bounding box center [537, 342] width 134 height 11
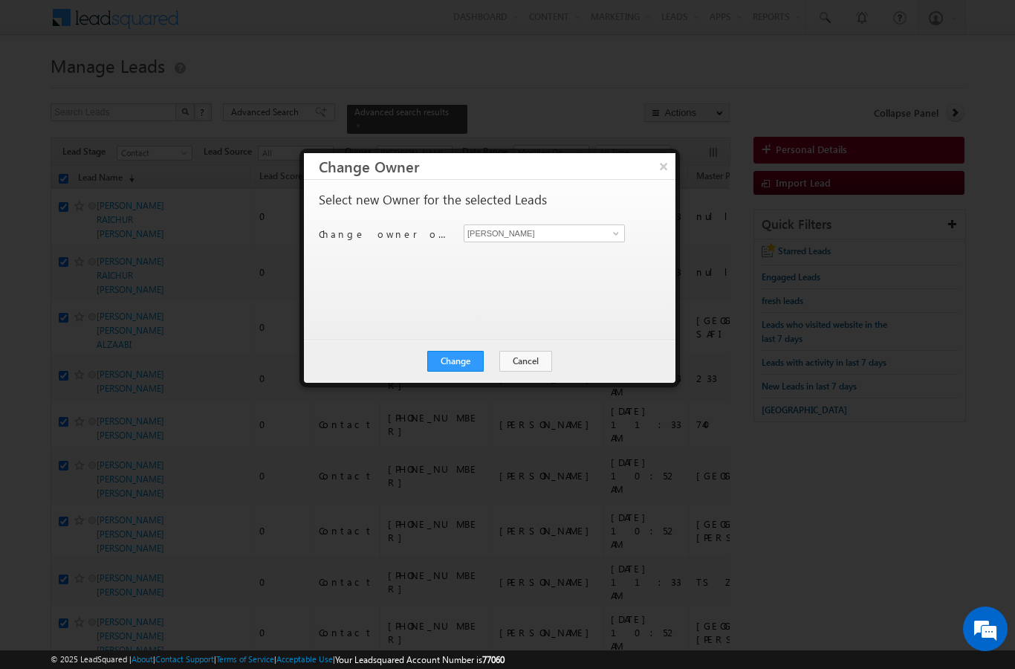
click at [459, 366] on button "Change" at bounding box center [455, 361] width 56 height 21
click at [469, 370] on button "Close" at bounding box center [492, 361] width 48 height 21
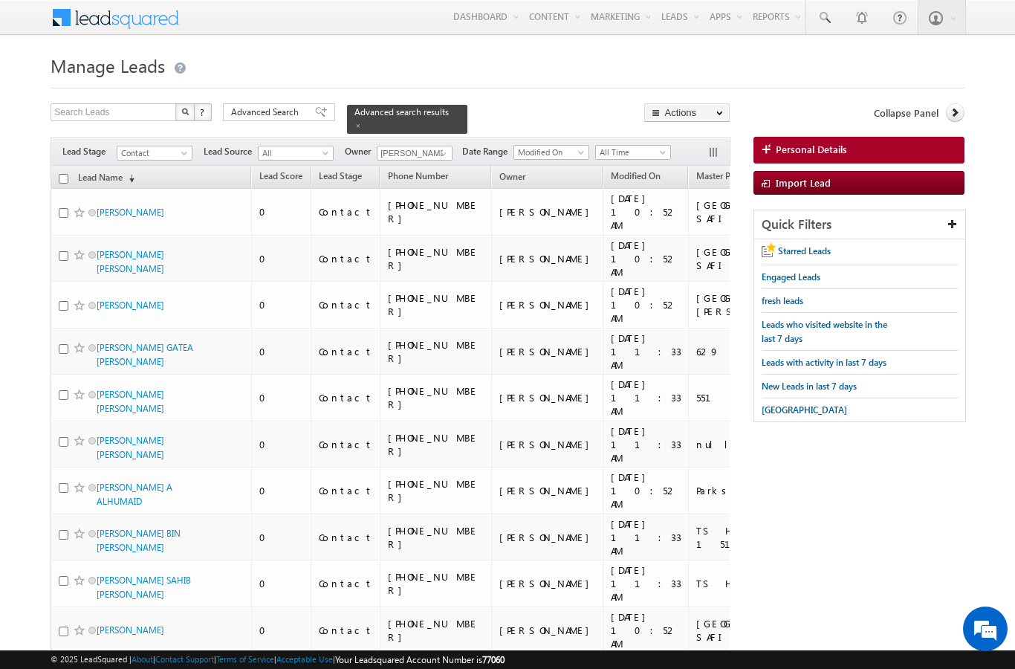
click at [58, 175] on th "Lead Name (sorted descending)" at bounding box center [151, 177] width 201 height 23
click at [65, 174] on input "checkbox" at bounding box center [64, 179] width 10 height 10
click at [0, 0] on link "Change Owner" at bounding box center [0, 0] width 0 height 0
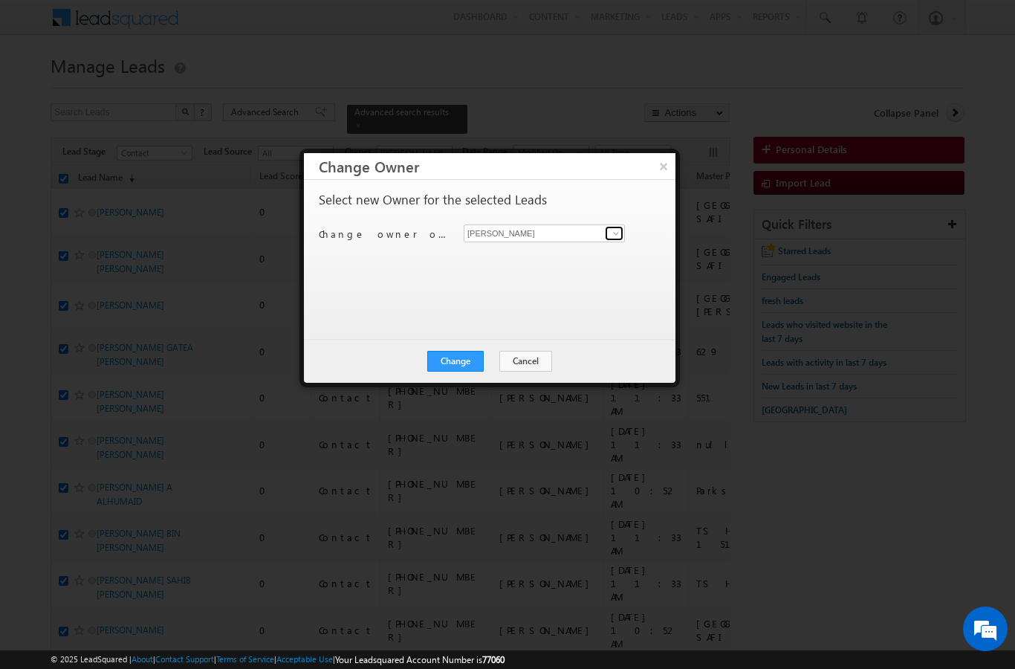
click at [613, 229] on span at bounding box center [616, 233] width 12 height 12
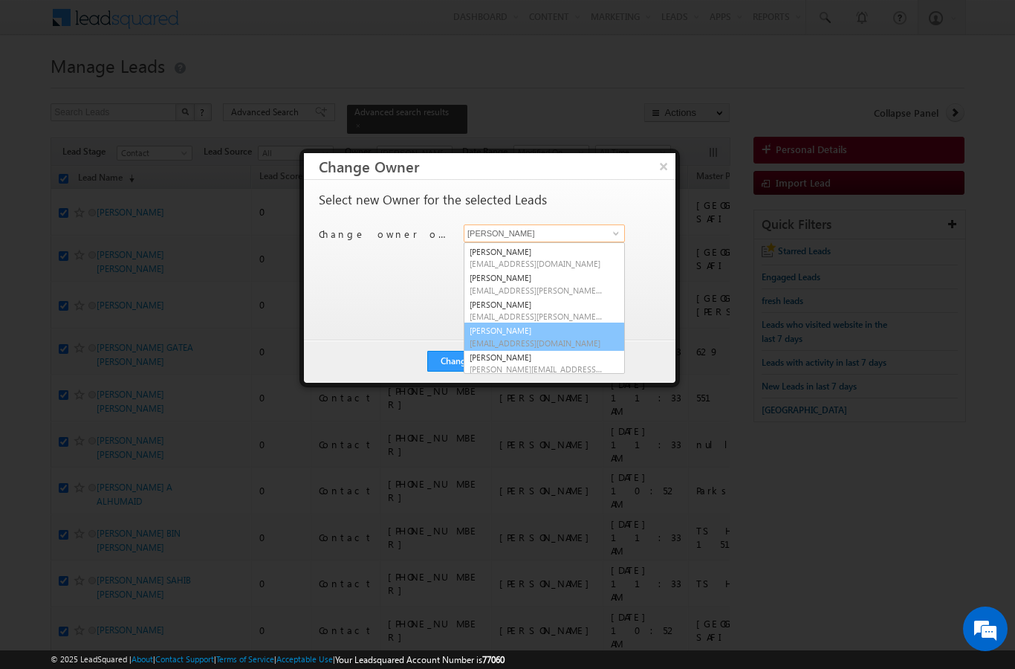
click at [548, 337] on span "[EMAIL_ADDRESS][DOMAIN_NAME]" at bounding box center [537, 342] width 134 height 11
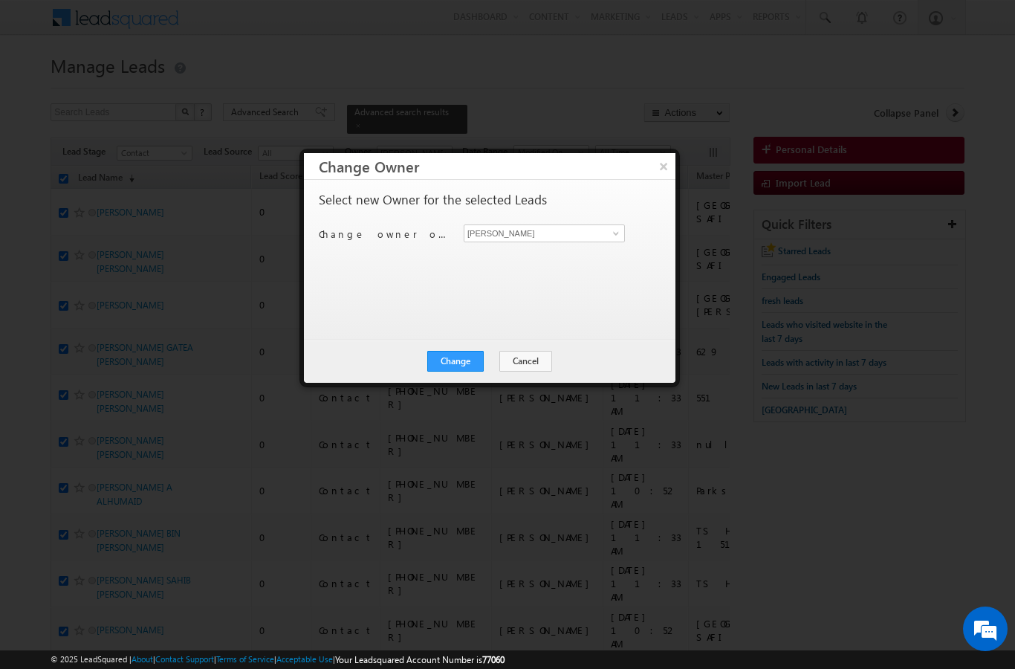
click at [457, 367] on button "Change" at bounding box center [455, 361] width 56 height 21
click at [483, 369] on button "Close" at bounding box center [492, 361] width 48 height 21
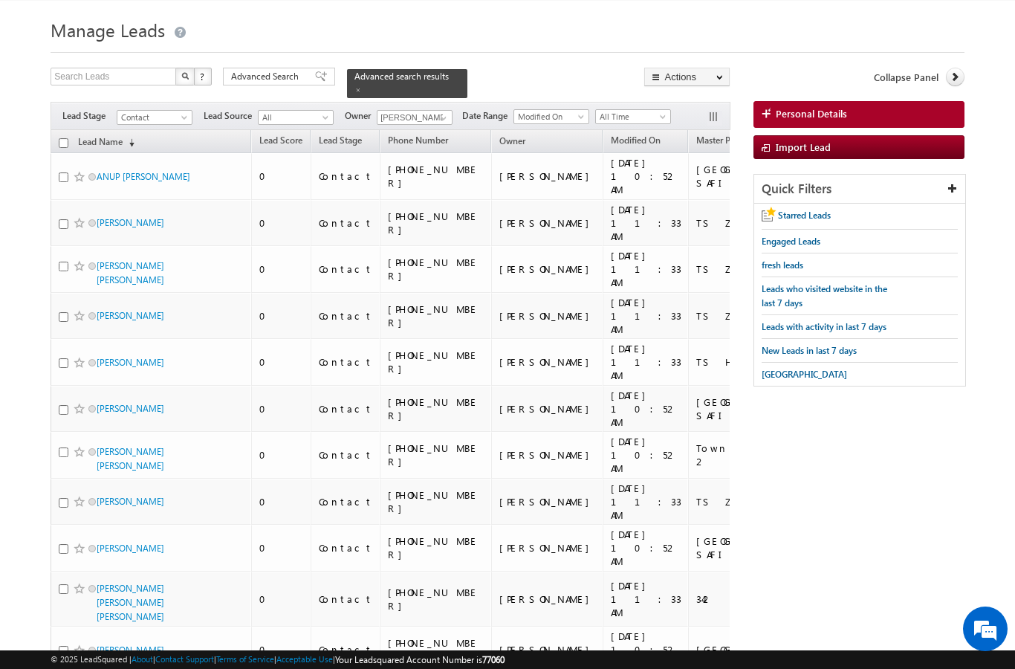
scroll to position [0, 0]
